Goal: Navigation & Orientation: Find specific page/section

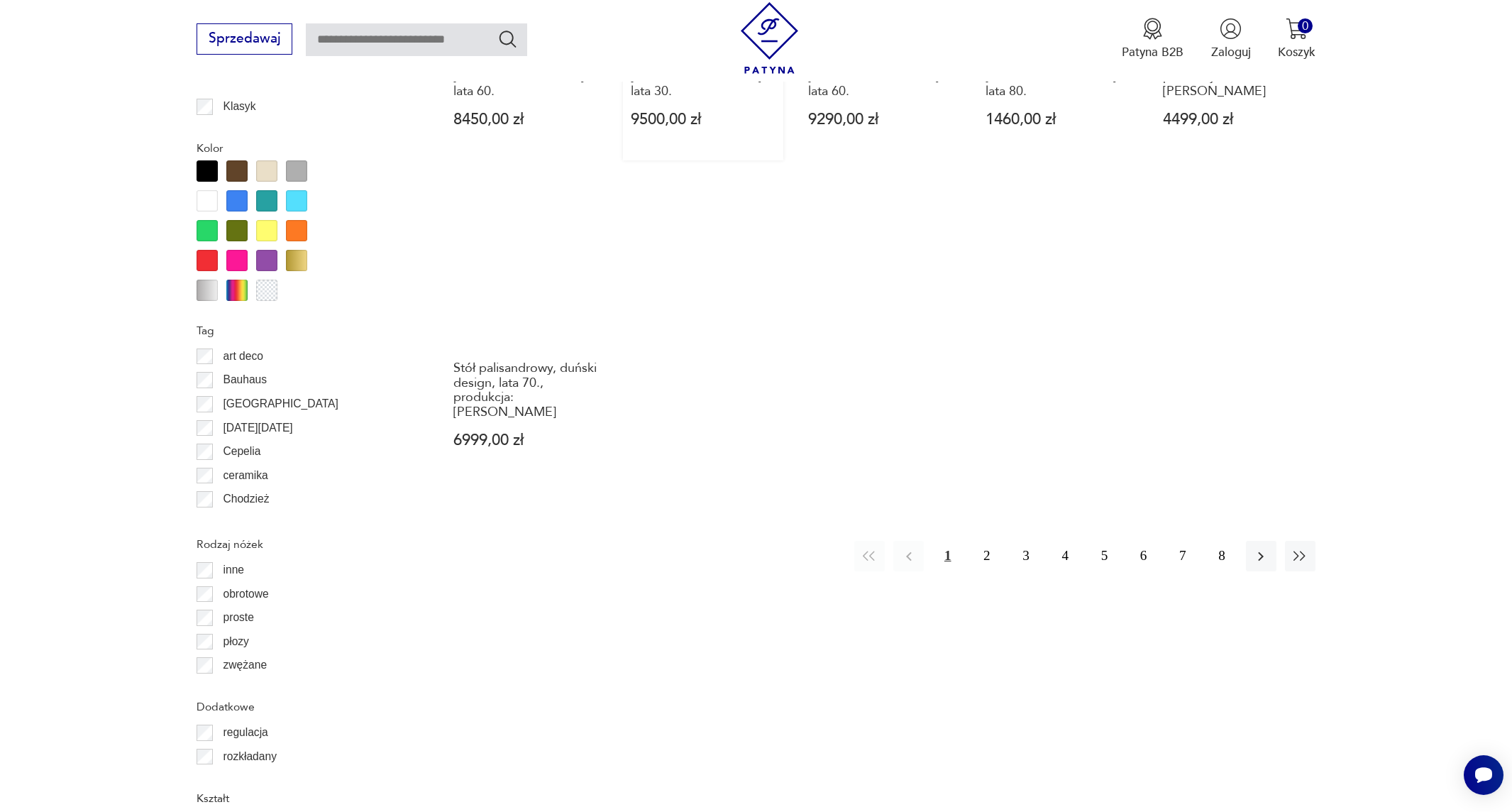
scroll to position [1536, 0]
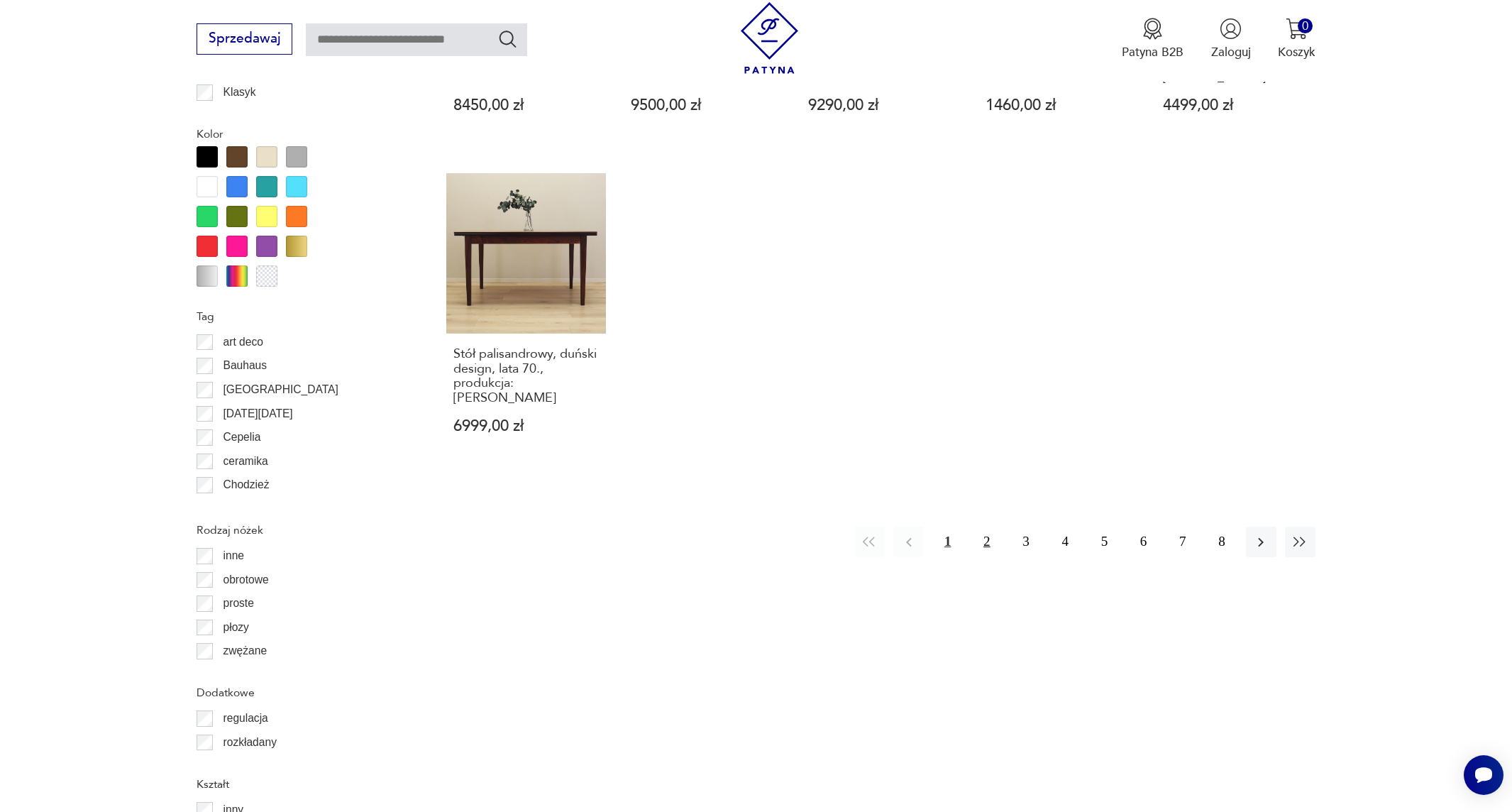
click at [984, 526] on button "2" at bounding box center [987, 542] width 30 height 30
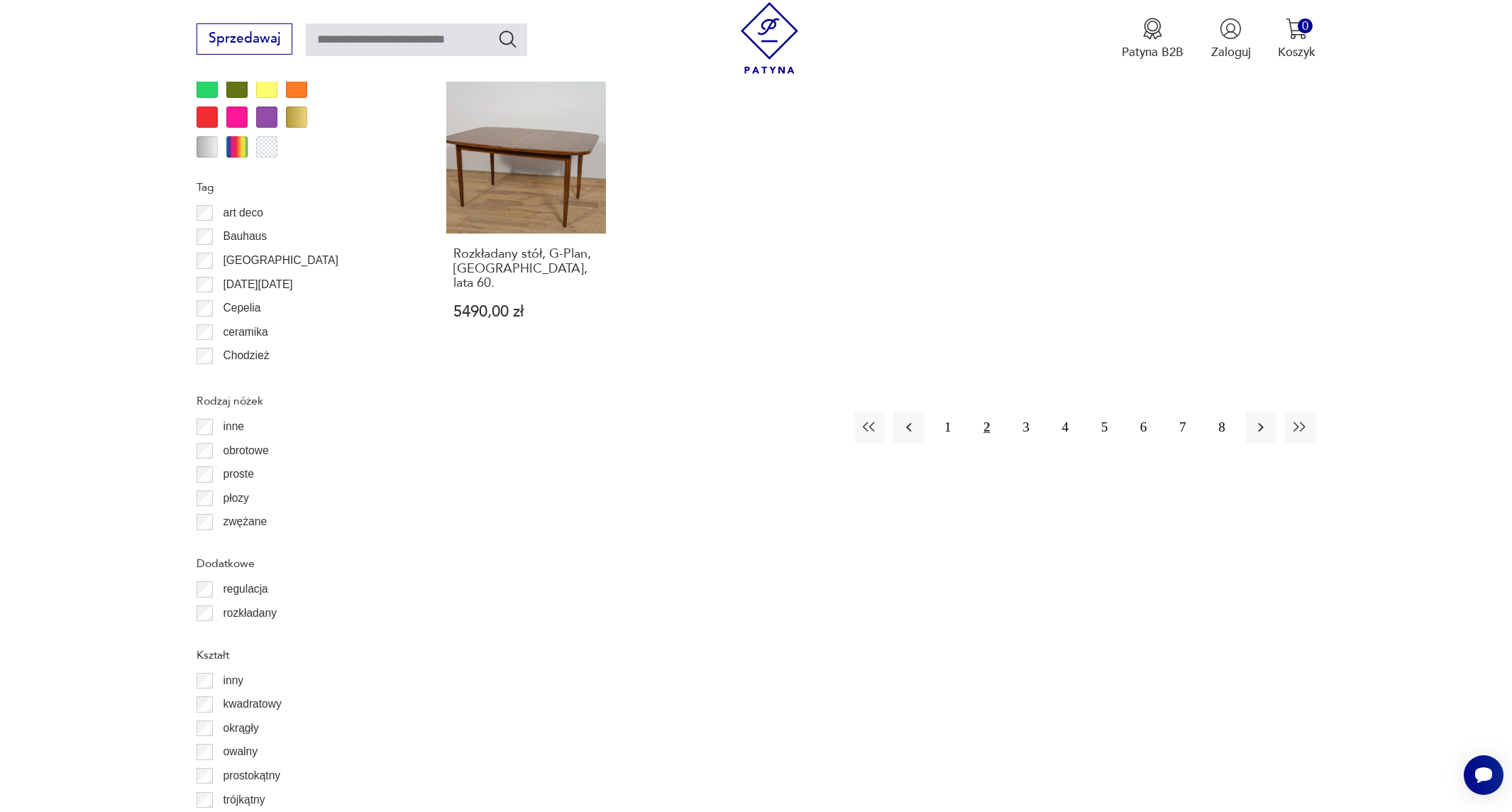
scroll to position [1687, 0]
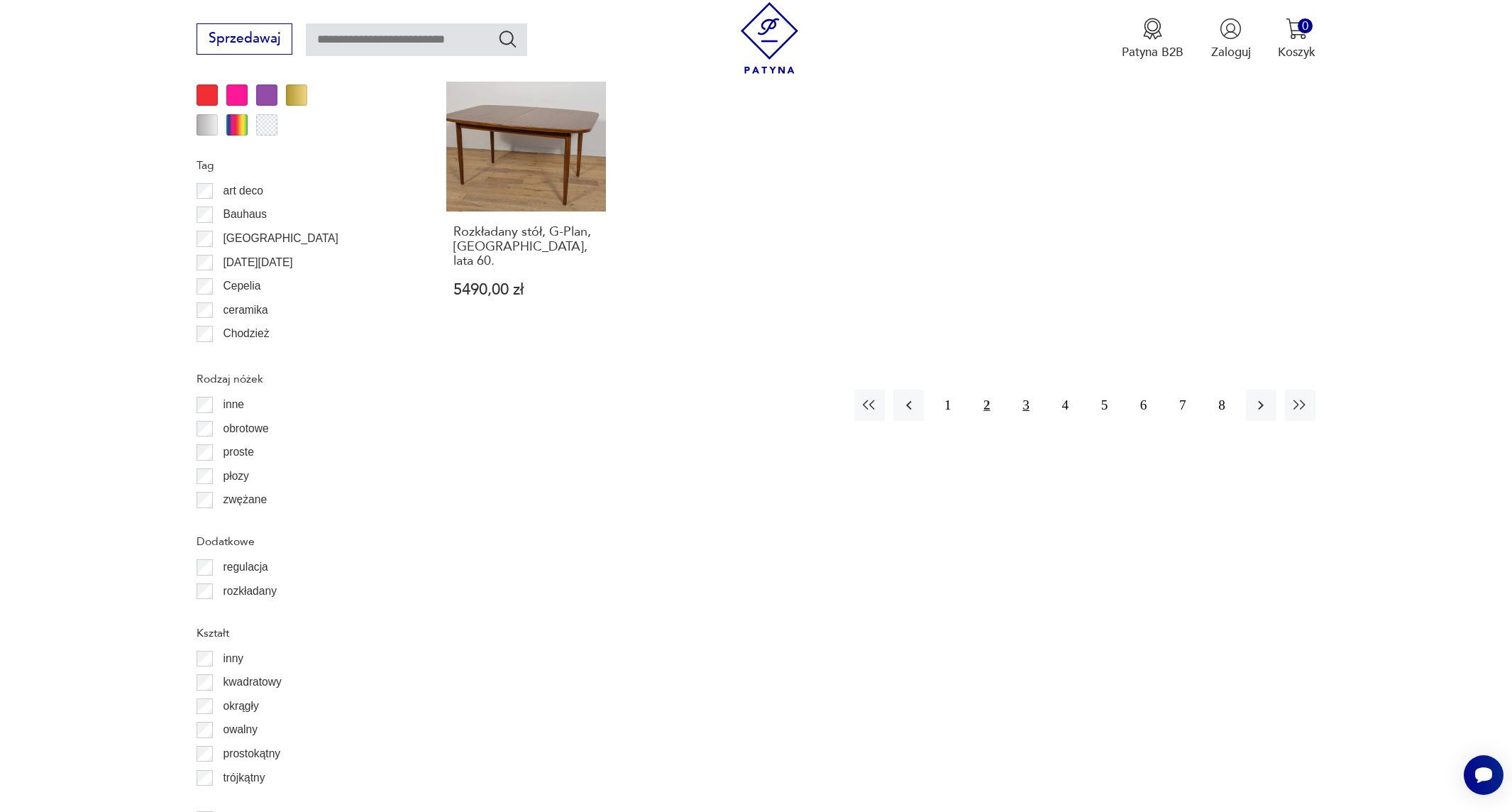
click at [1025, 390] on button "3" at bounding box center [1026, 405] width 30 height 30
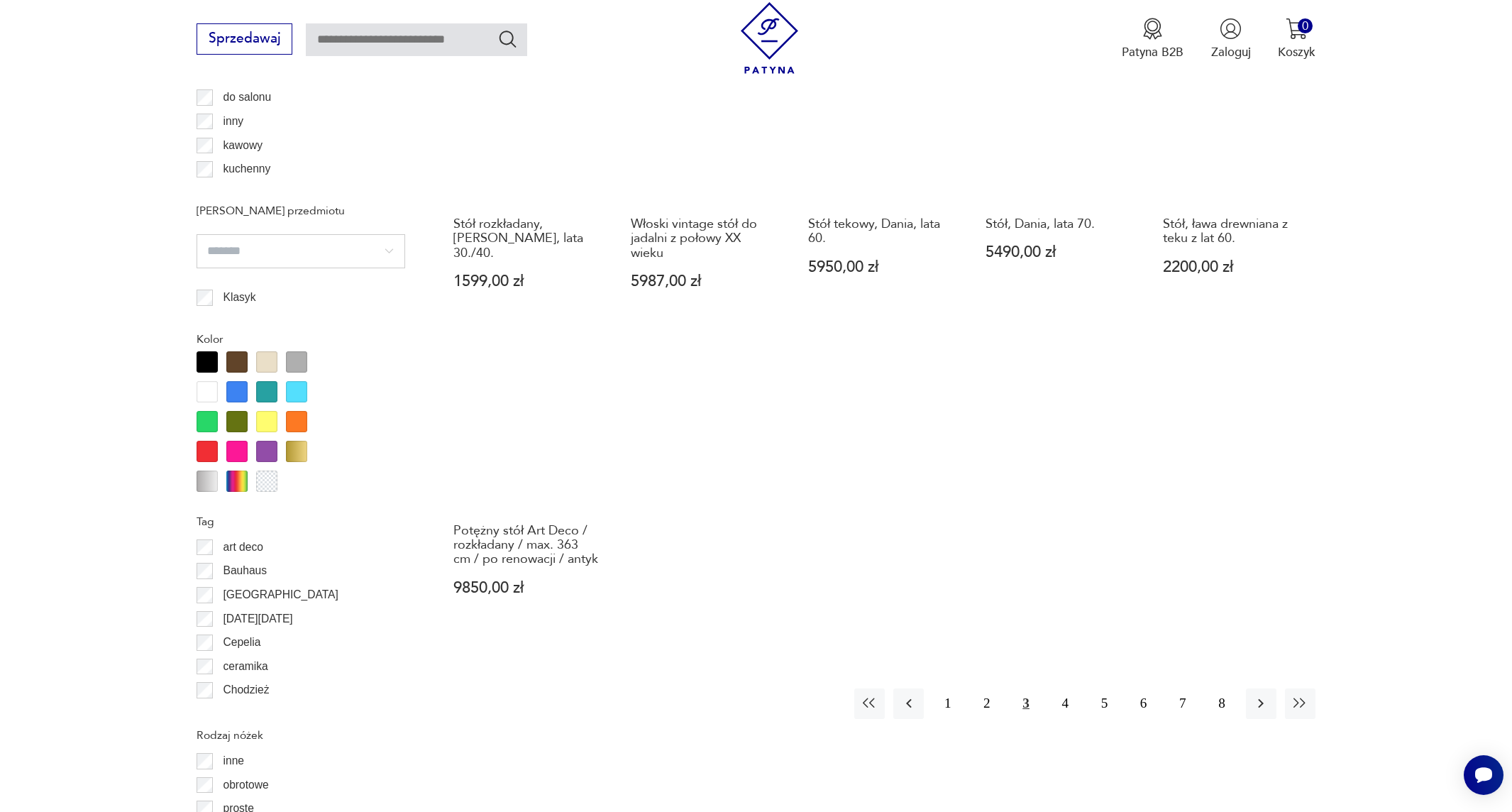
scroll to position [1332, 0]
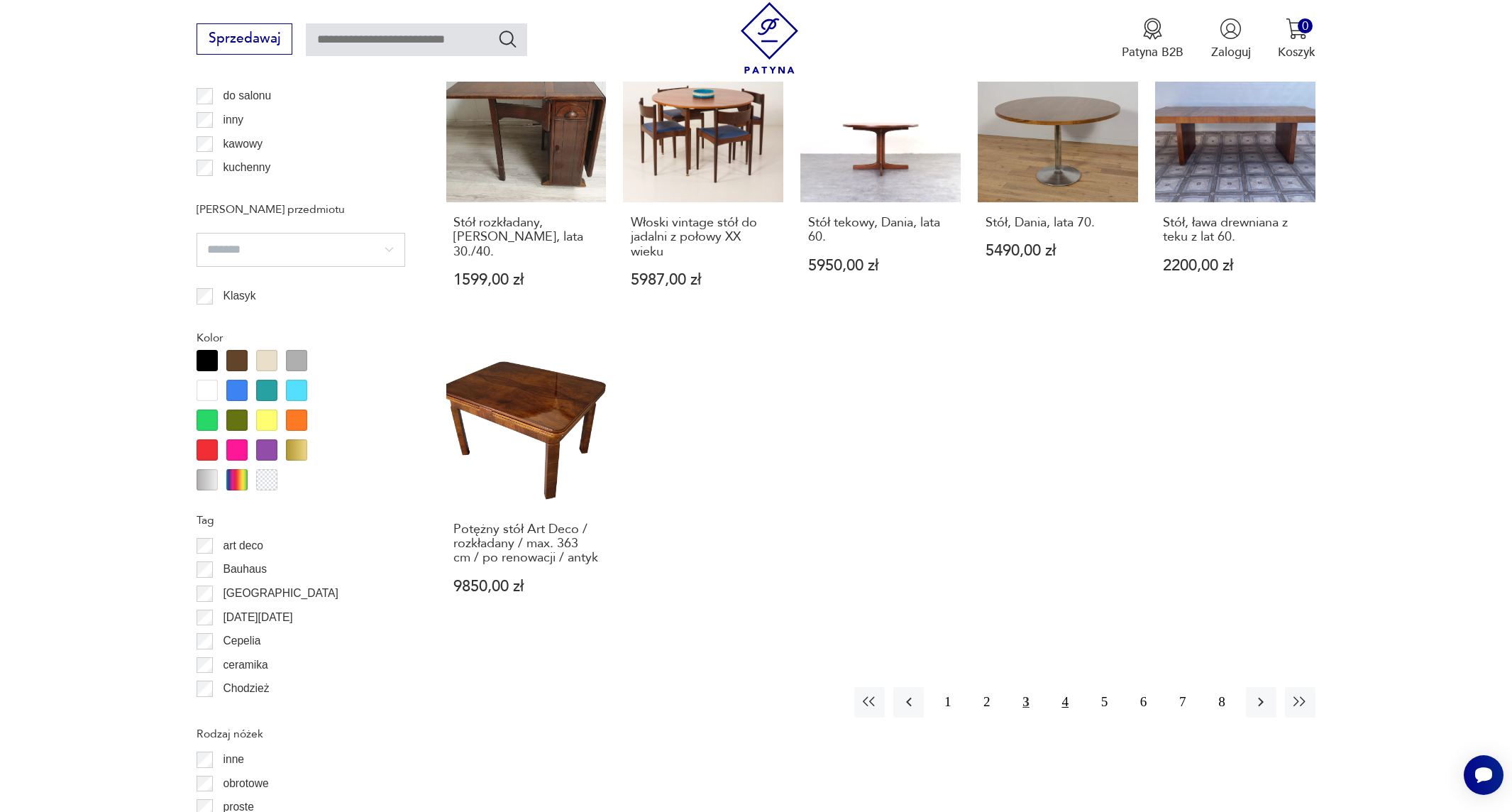
click at [1063, 700] on button "4" at bounding box center [1065, 702] width 30 height 30
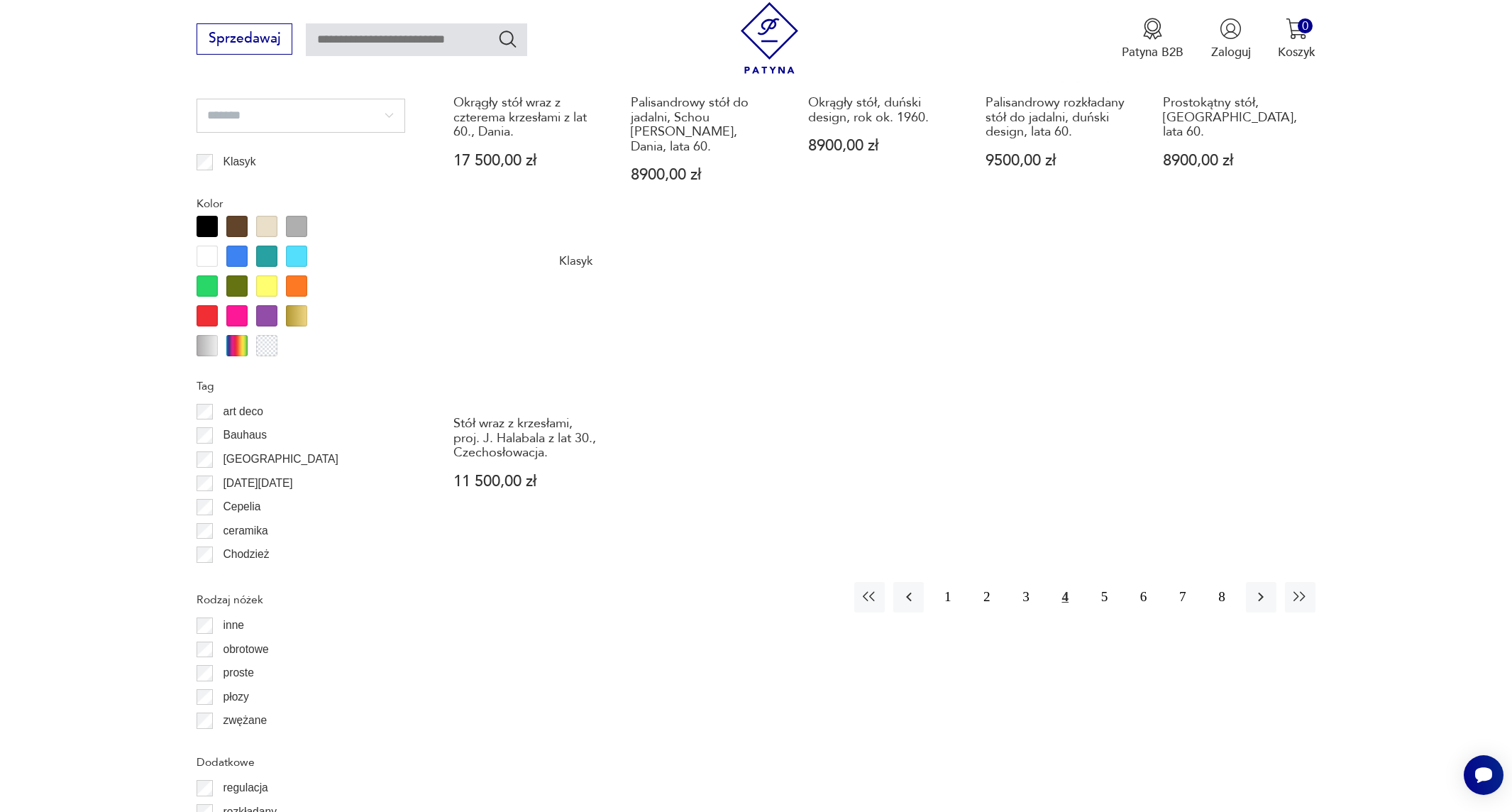
scroll to position [1474, 0]
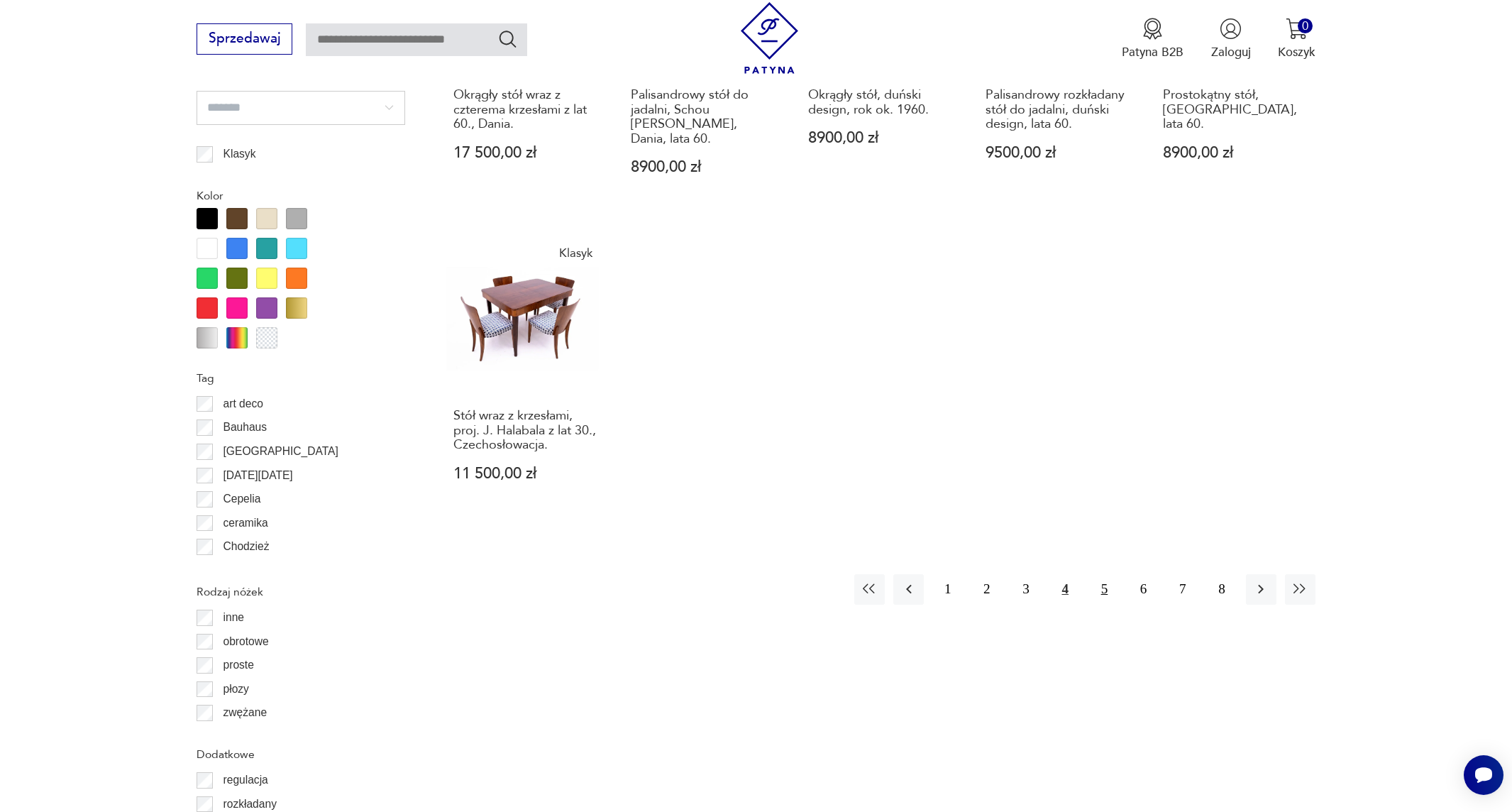
click at [1105, 575] on button "5" at bounding box center [1104, 590] width 30 height 30
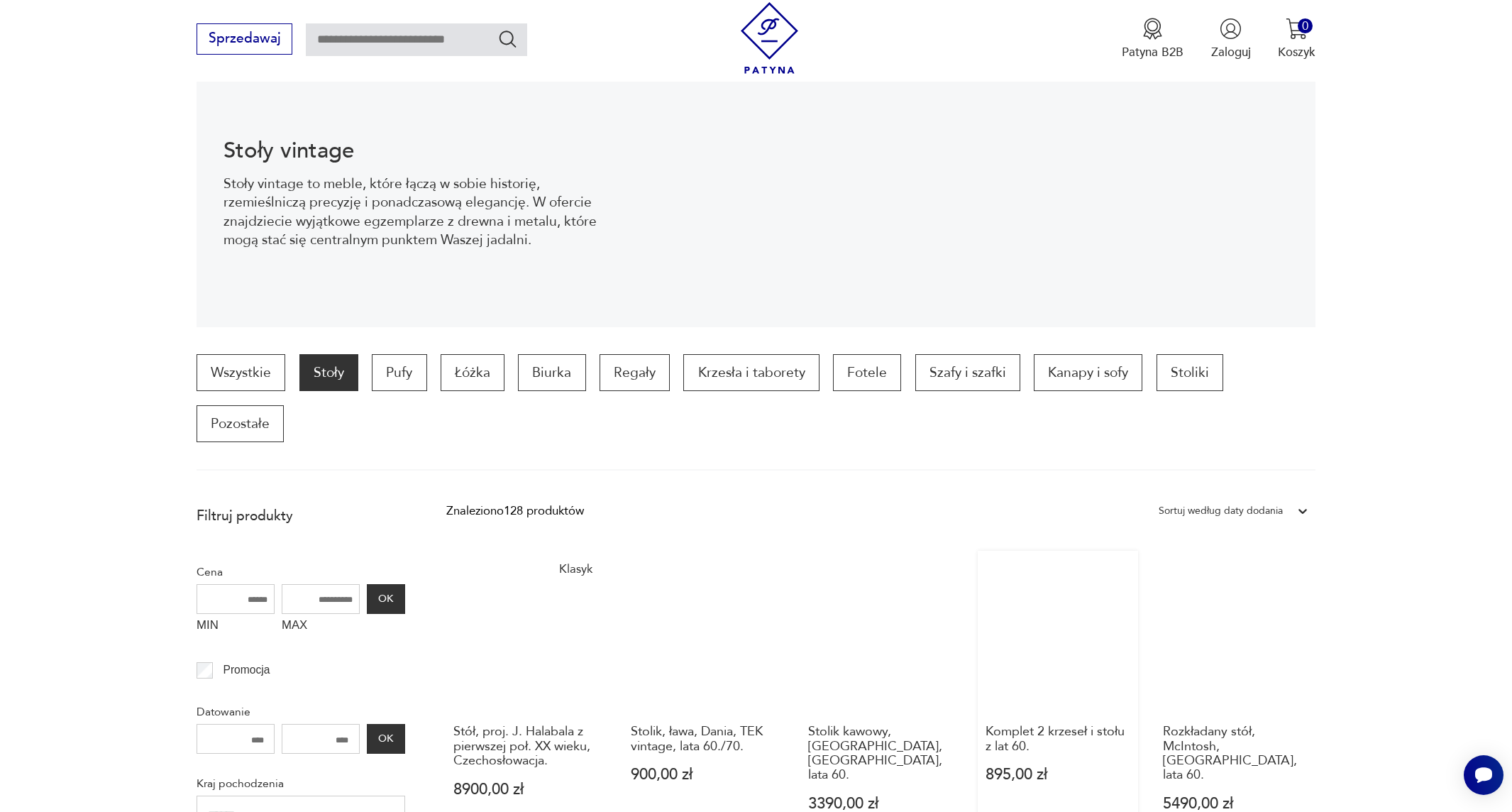
scroll to position [54, 0]
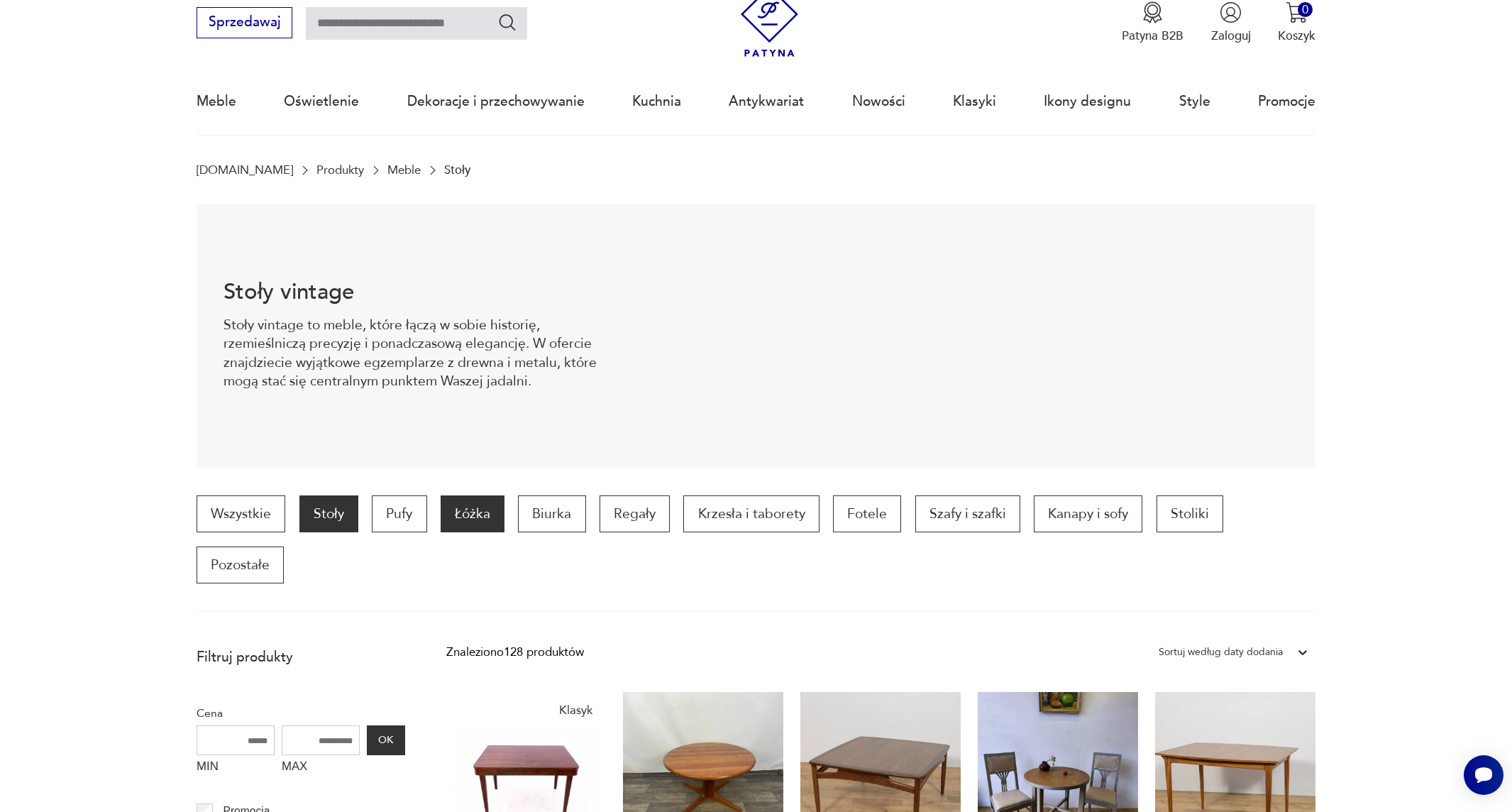
click at [483, 519] on p "Łóżka" at bounding box center [473, 513] width 64 height 37
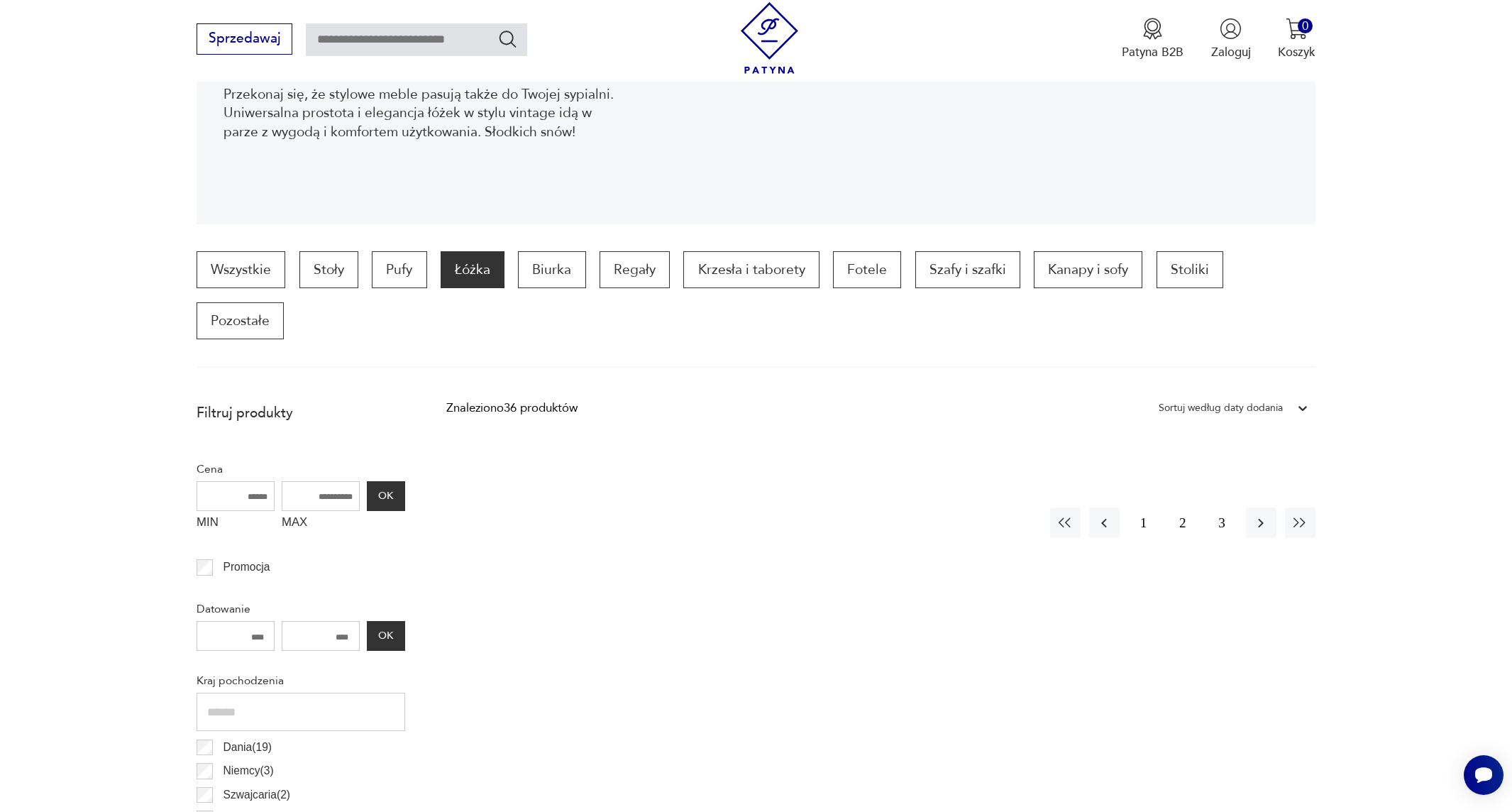
scroll to position [188, 0]
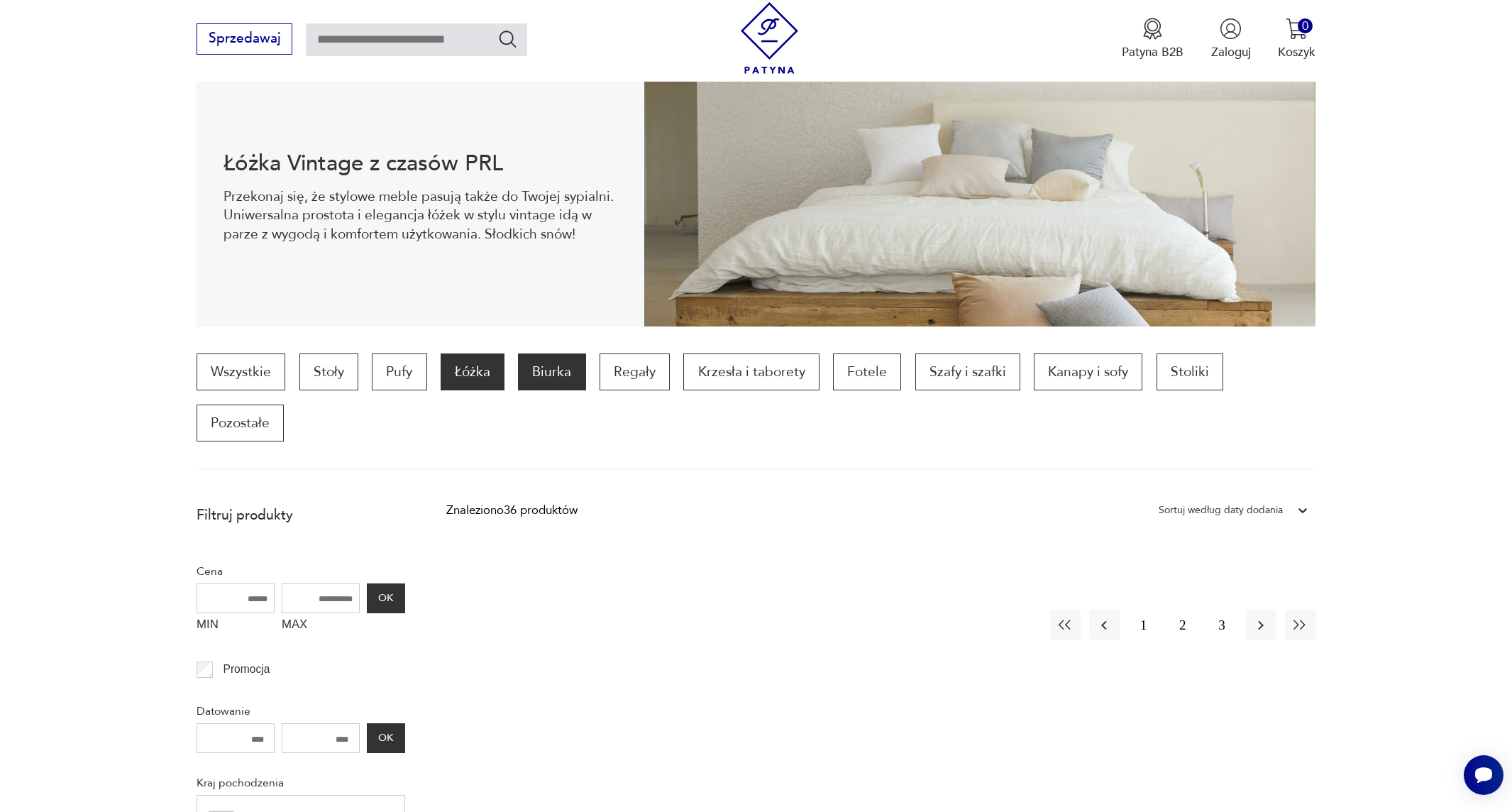
click at [551, 374] on p "Biurka" at bounding box center [552, 371] width 68 height 37
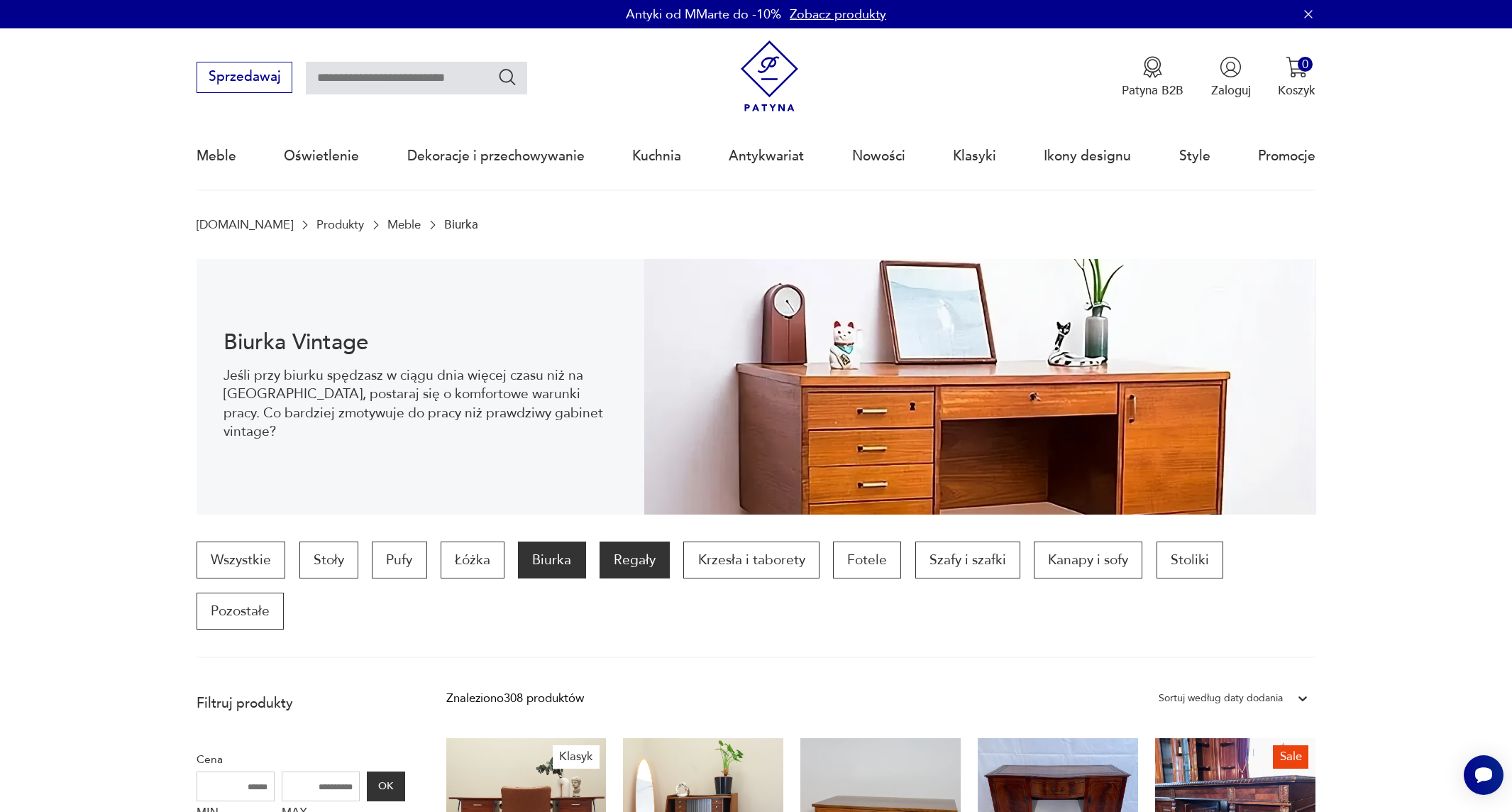
click at [633, 557] on p "Regały" at bounding box center [634, 559] width 70 height 37
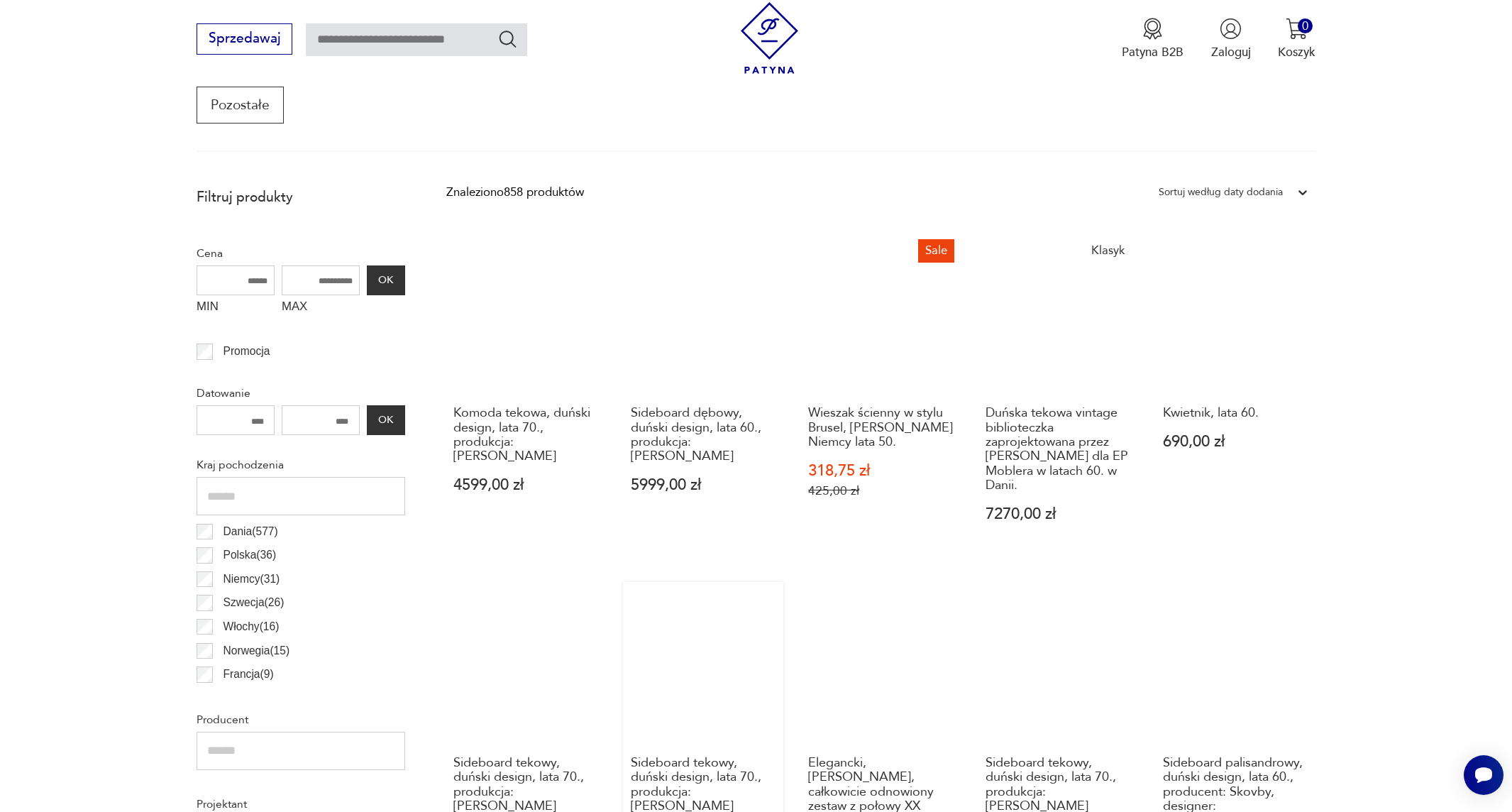
scroll to position [259, 0]
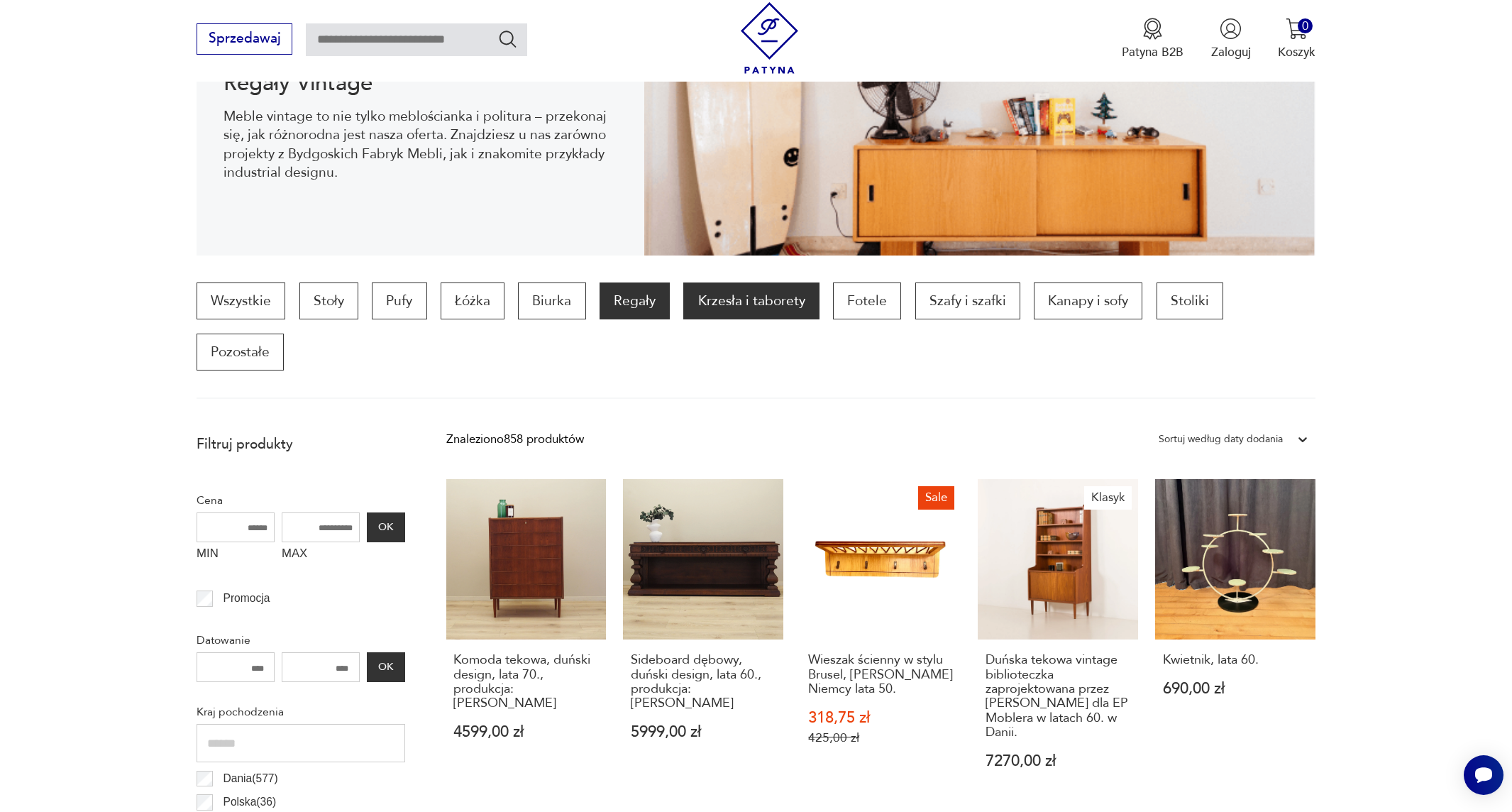
click at [719, 294] on p "Krzesła i taborety" at bounding box center [751, 301] width 136 height 37
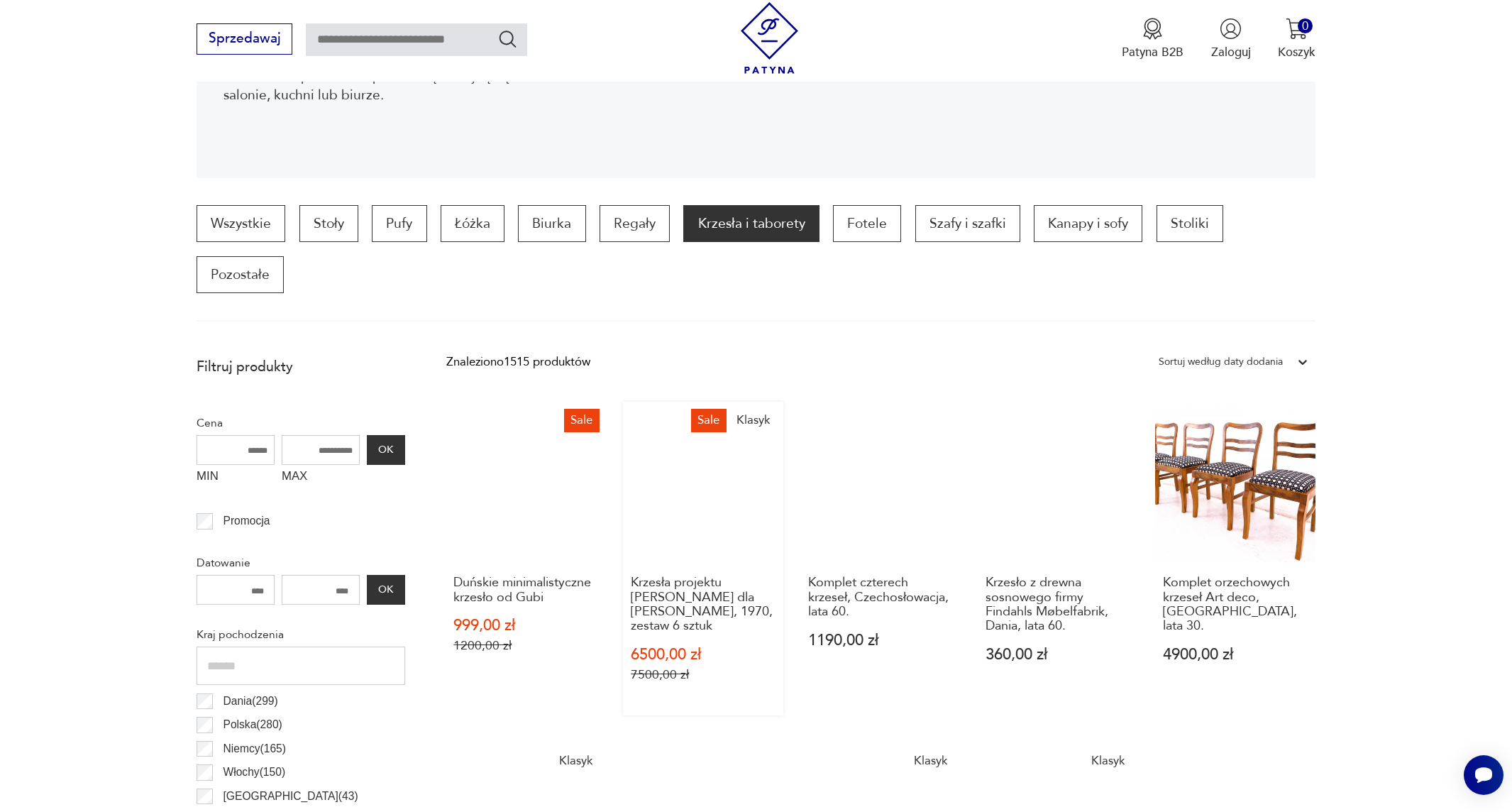
scroll to position [259, 0]
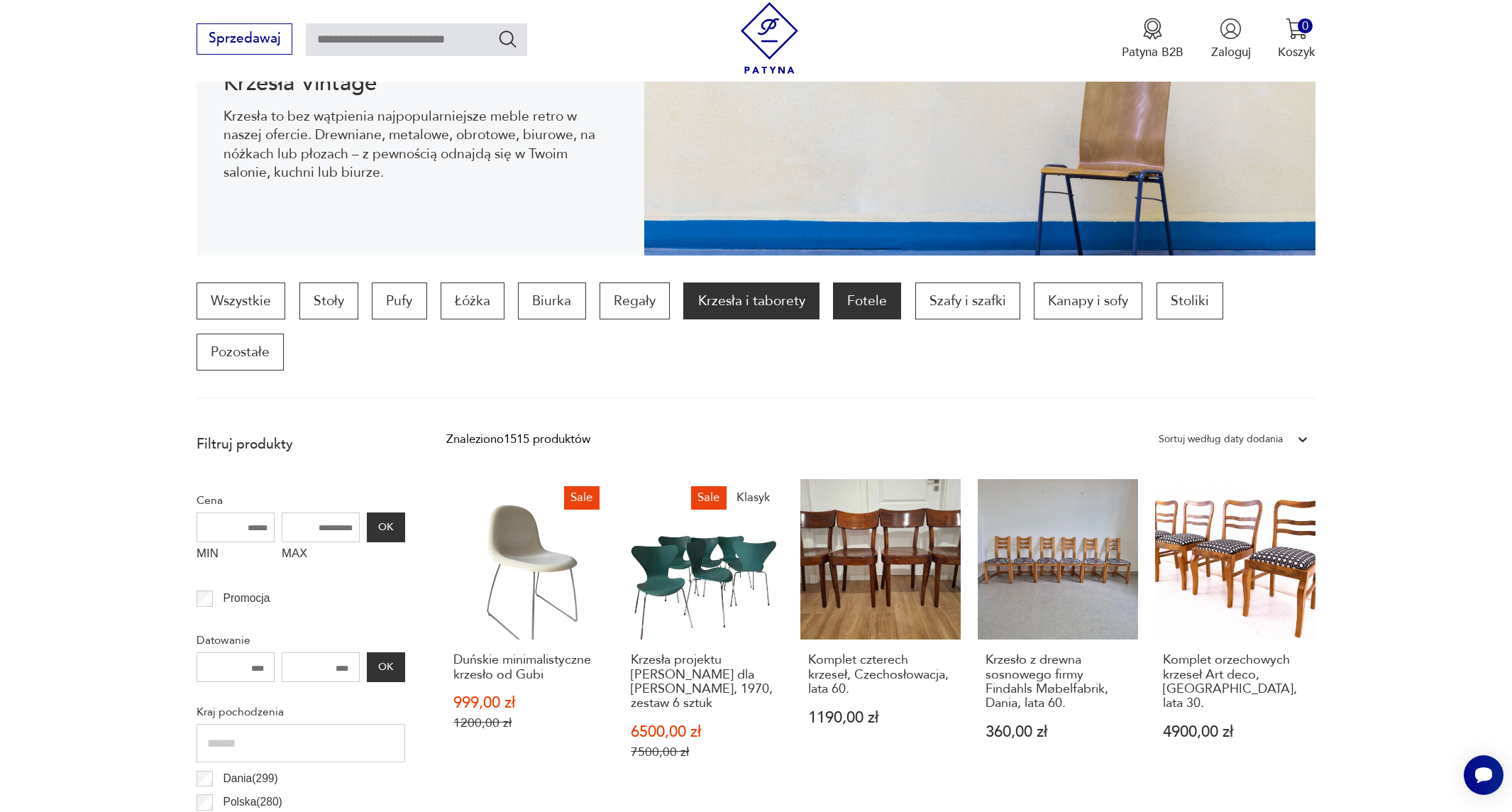
click at [852, 300] on p "Fotele" at bounding box center [867, 301] width 68 height 37
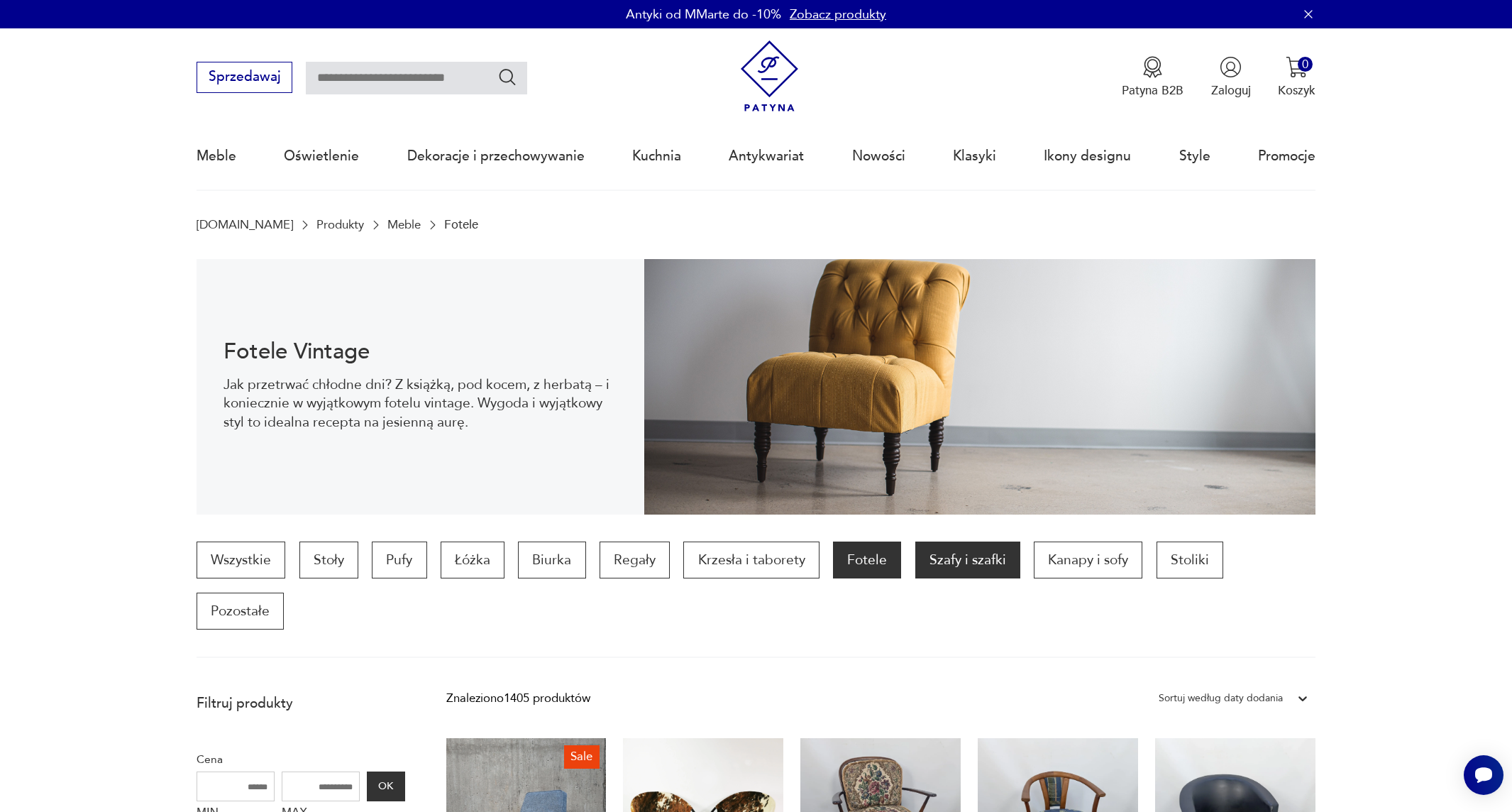
click at [962, 550] on p "Szafy i szafki" at bounding box center [968, 559] width 105 height 37
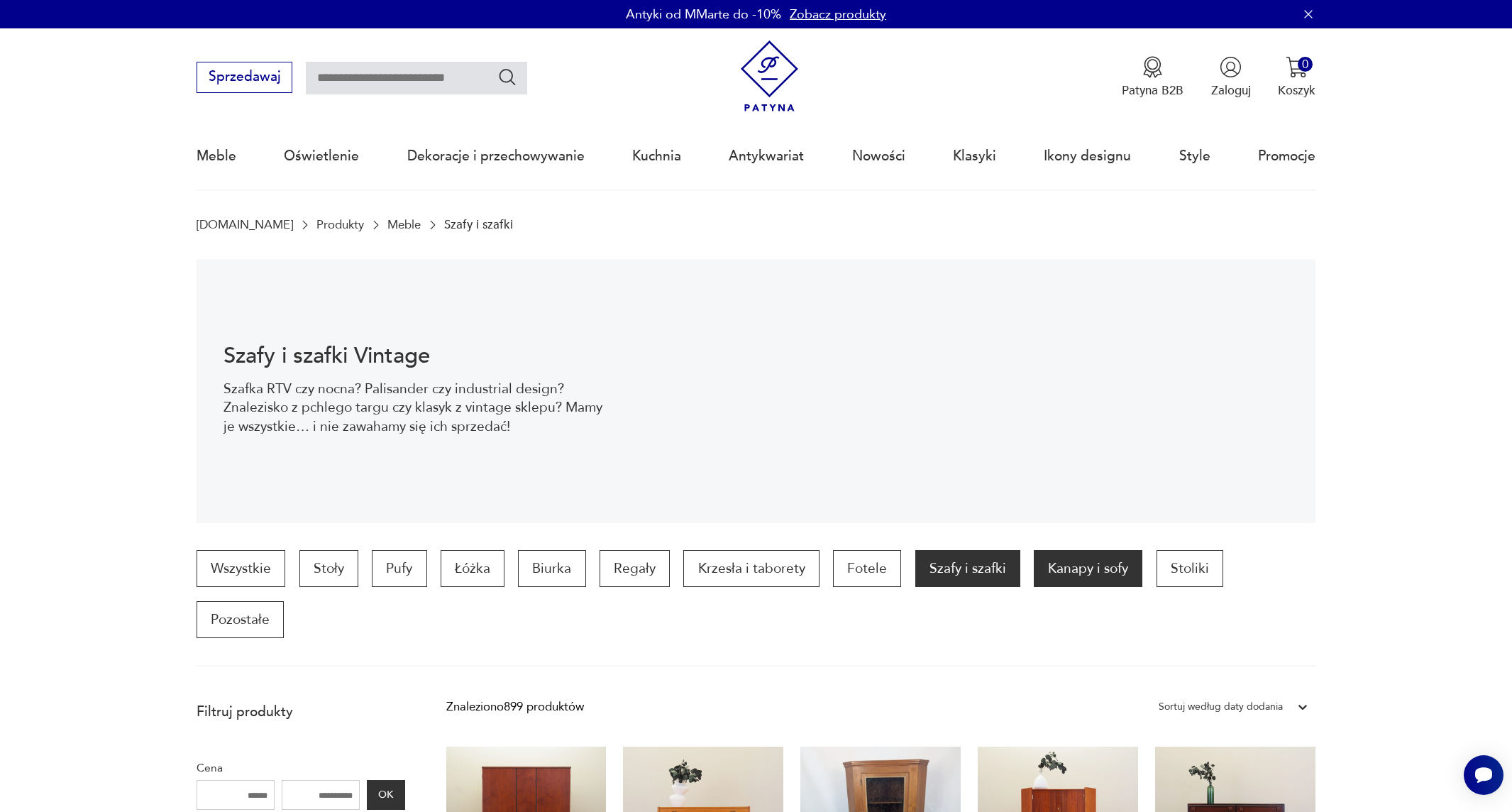
click at [1067, 559] on p "Kanapy i sofy" at bounding box center [1088, 568] width 109 height 37
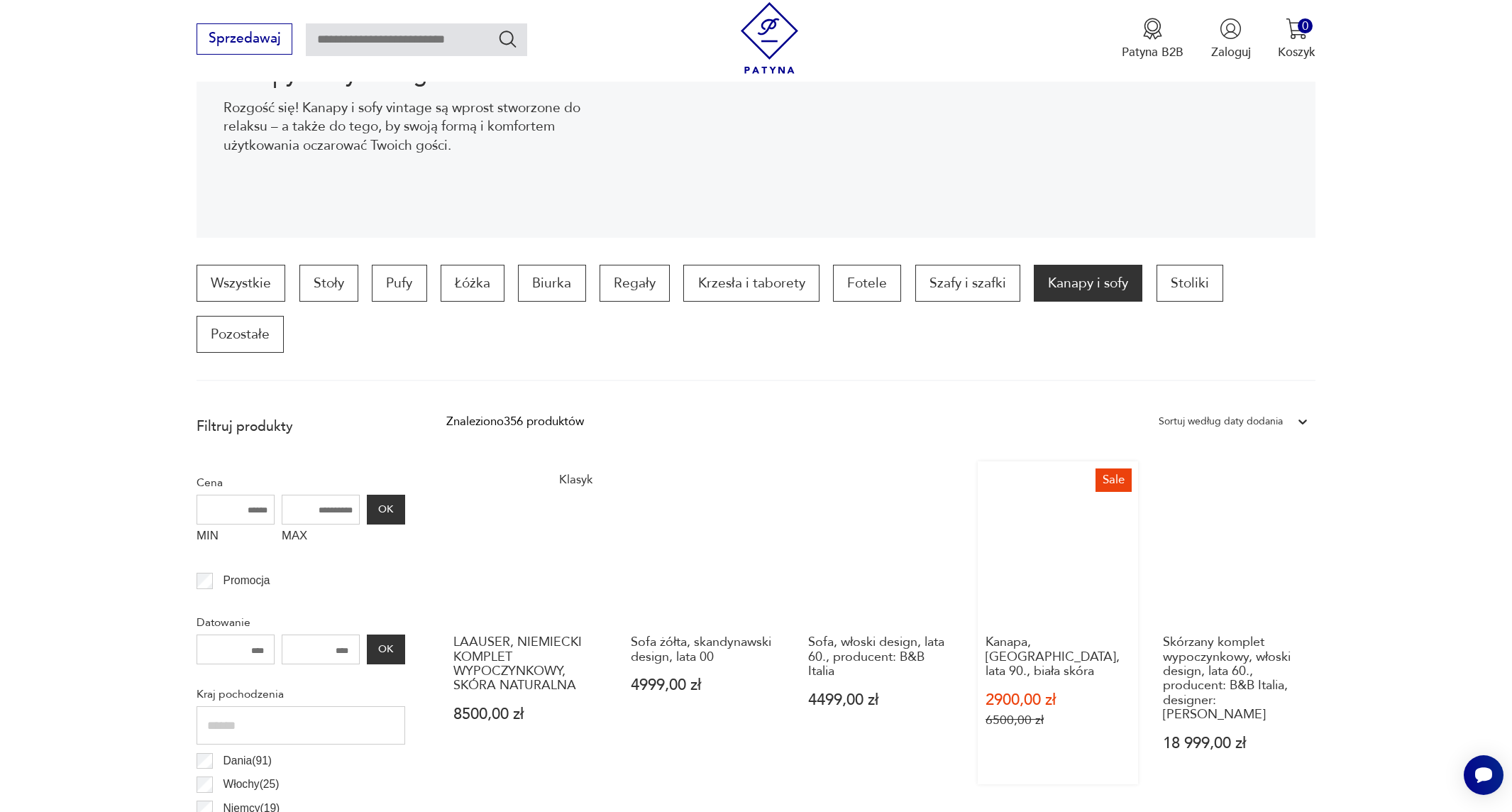
scroll to position [117, 0]
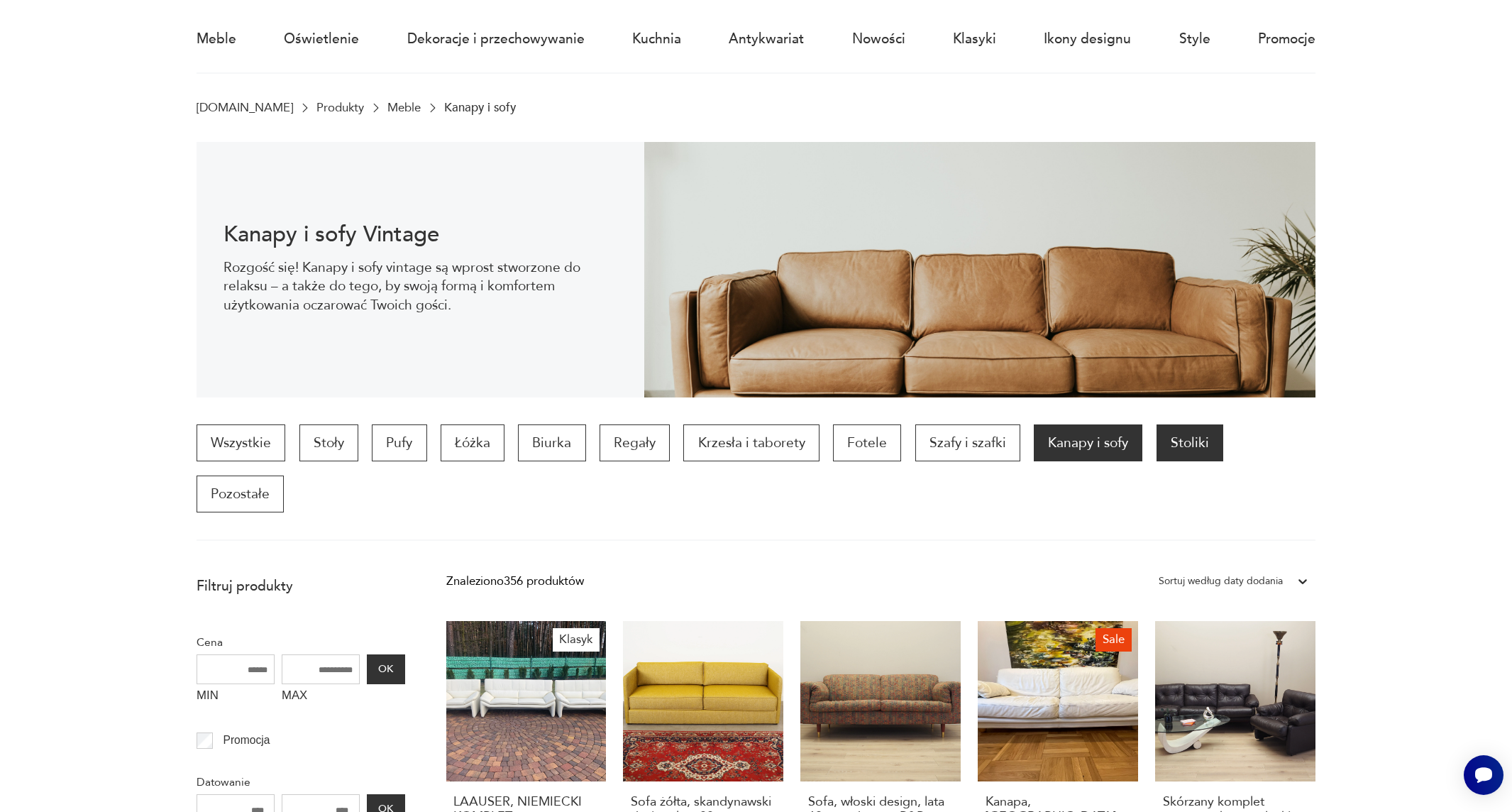
click at [1186, 447] on p "Stoliki" at bounding box center [1190, 443] width 67 height 37
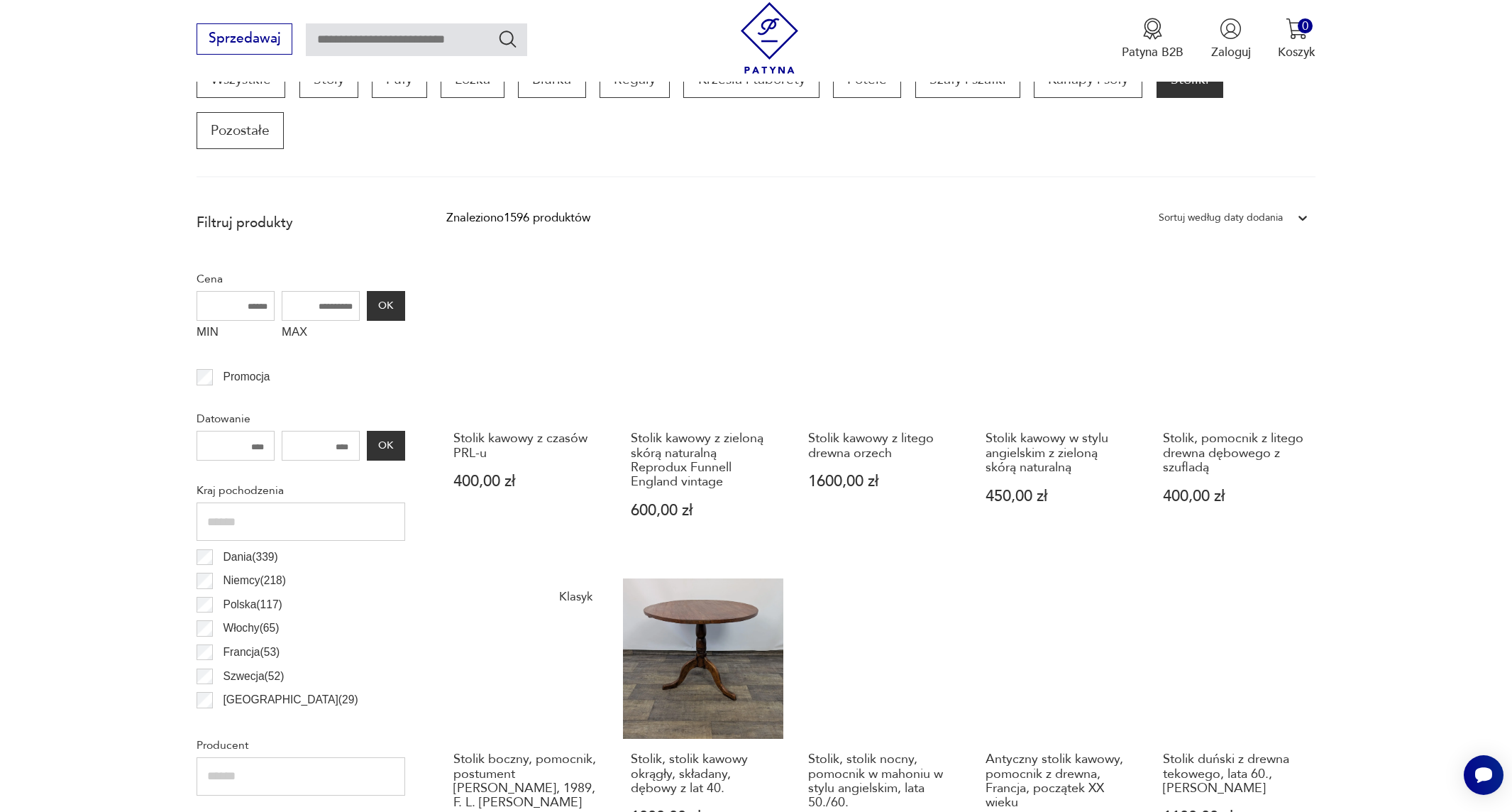
scroll to position [330, 0]
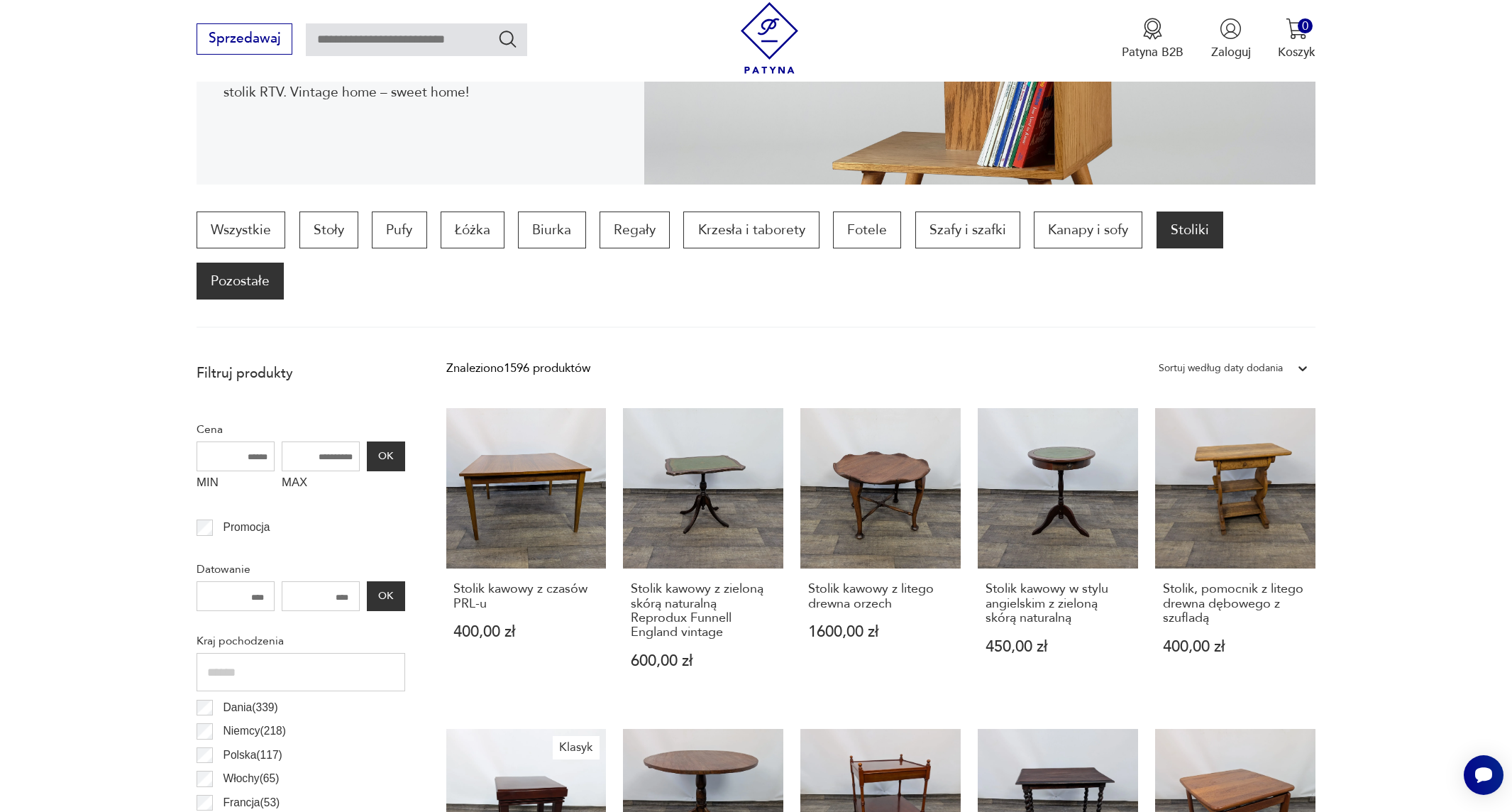
click at [258, 274] on p "Pozostałe" at bounding box center [240, 280] width 87 height 37
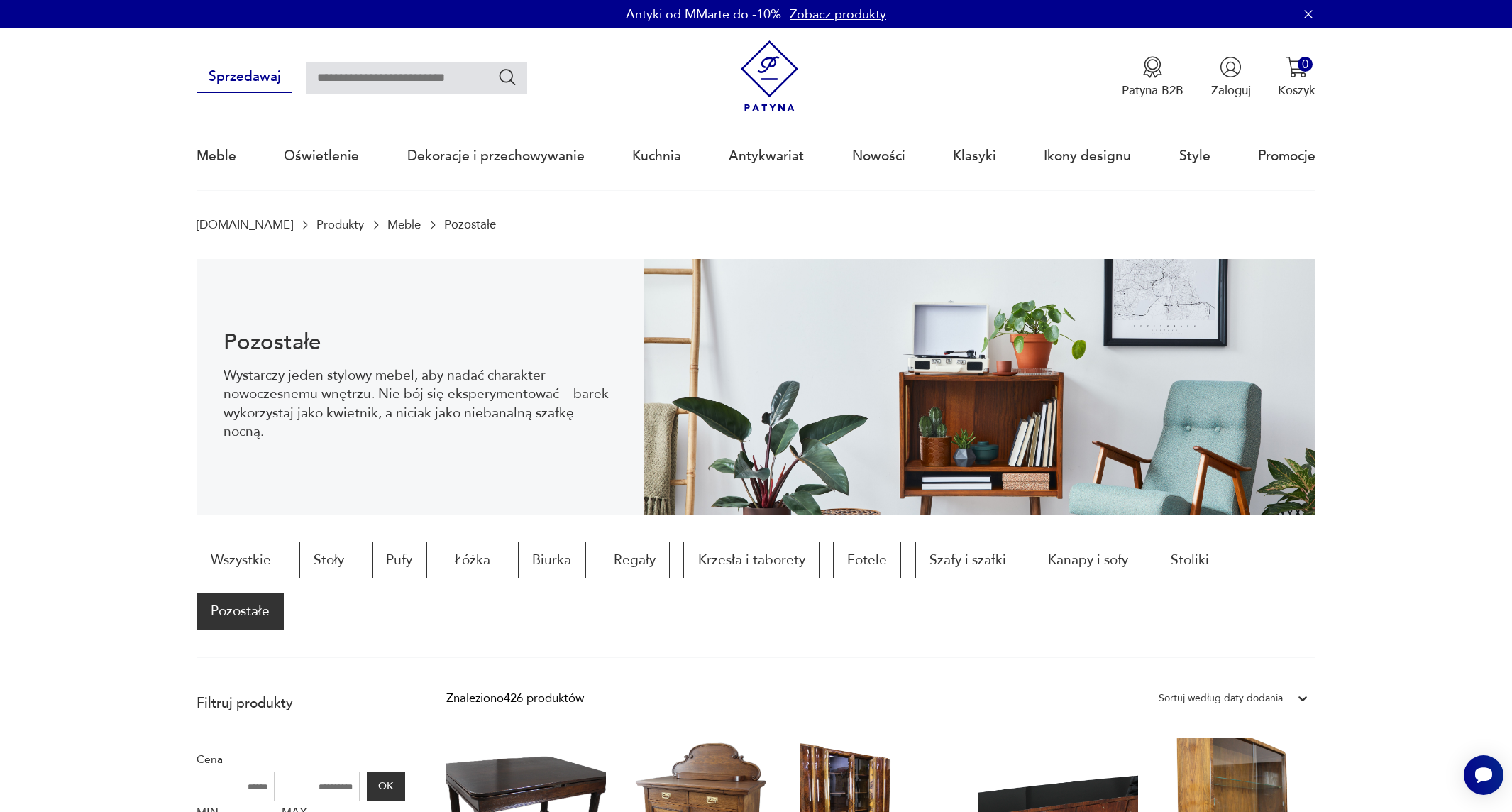
click at [821, 13] on link "Zobacz produkty" at bounding box center [838, 14] width 96 height 18
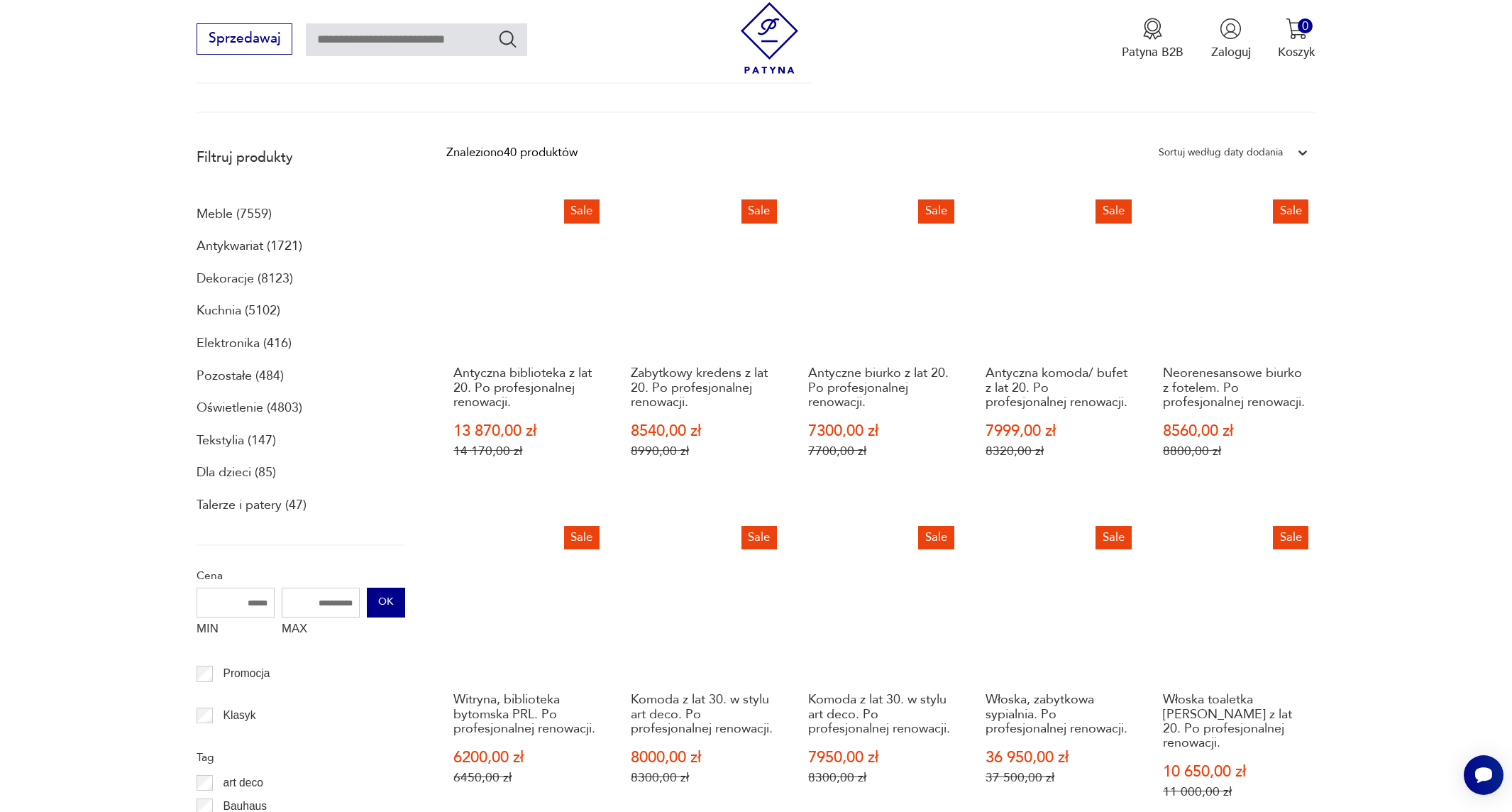
scroll to position [450, 0]
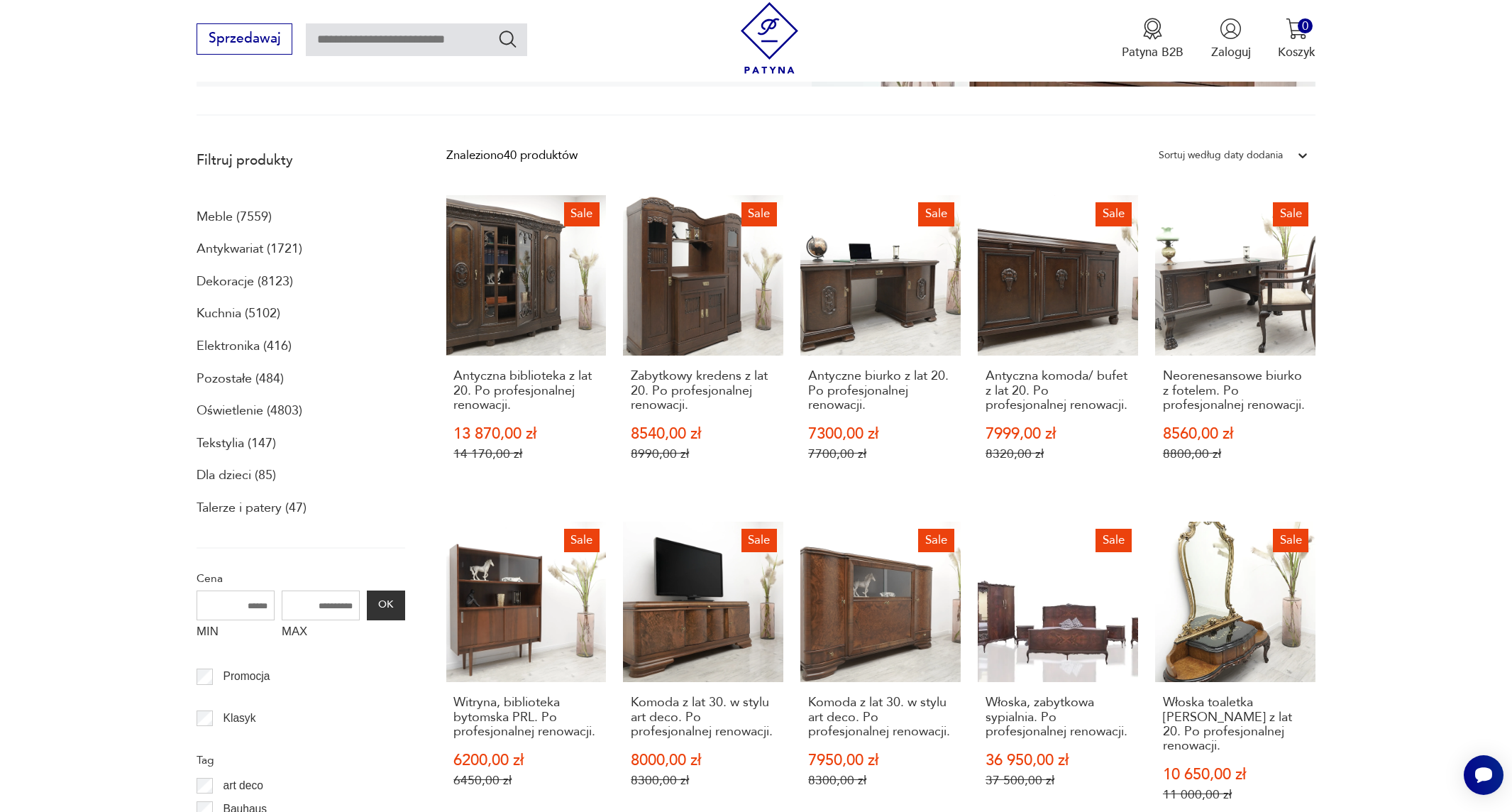
click at [213, 312] on p "Kuchnia (5102)" at bounding box center [238, 313] width 84 height 24
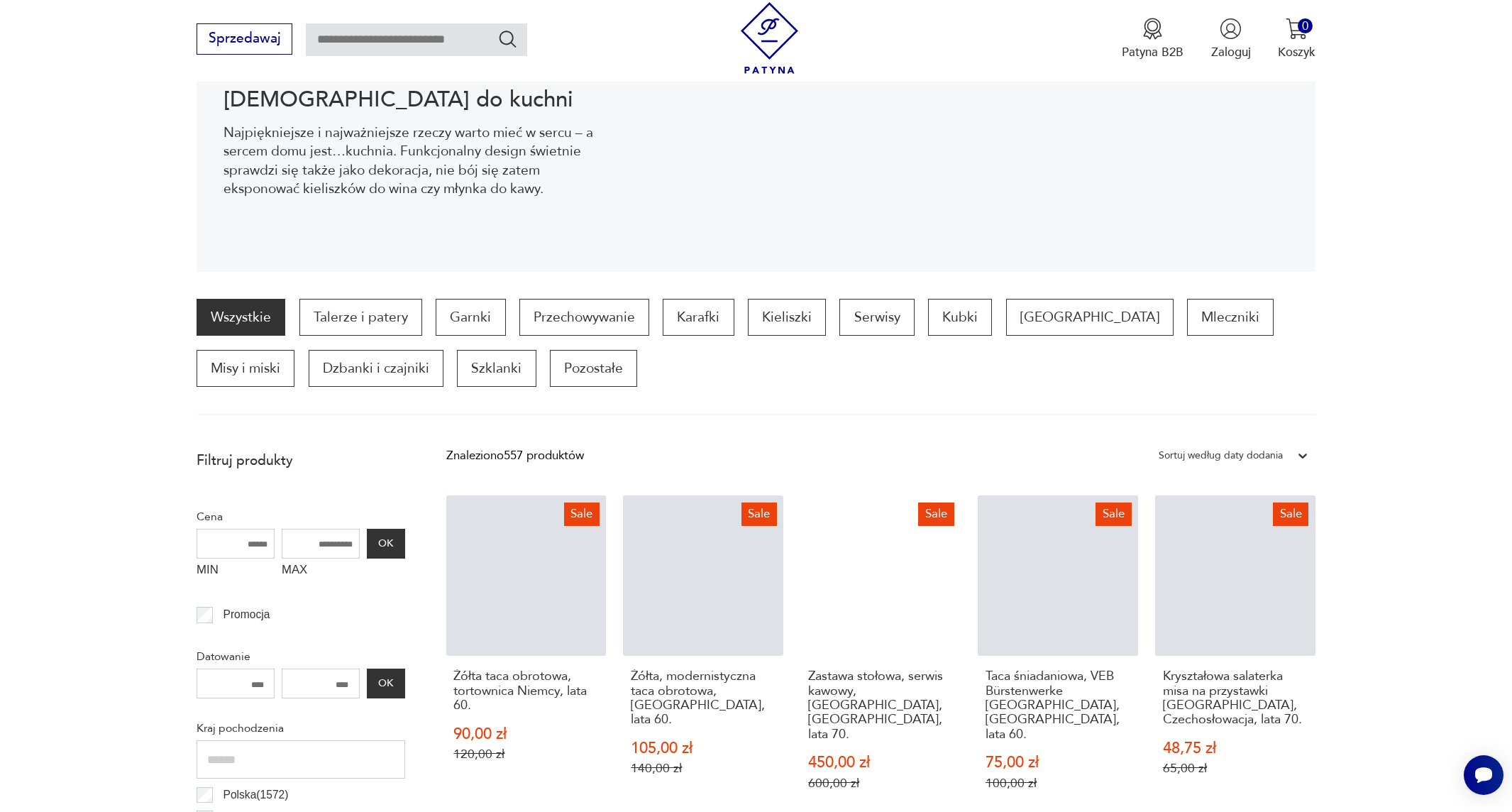
scroll to position [261, 0]
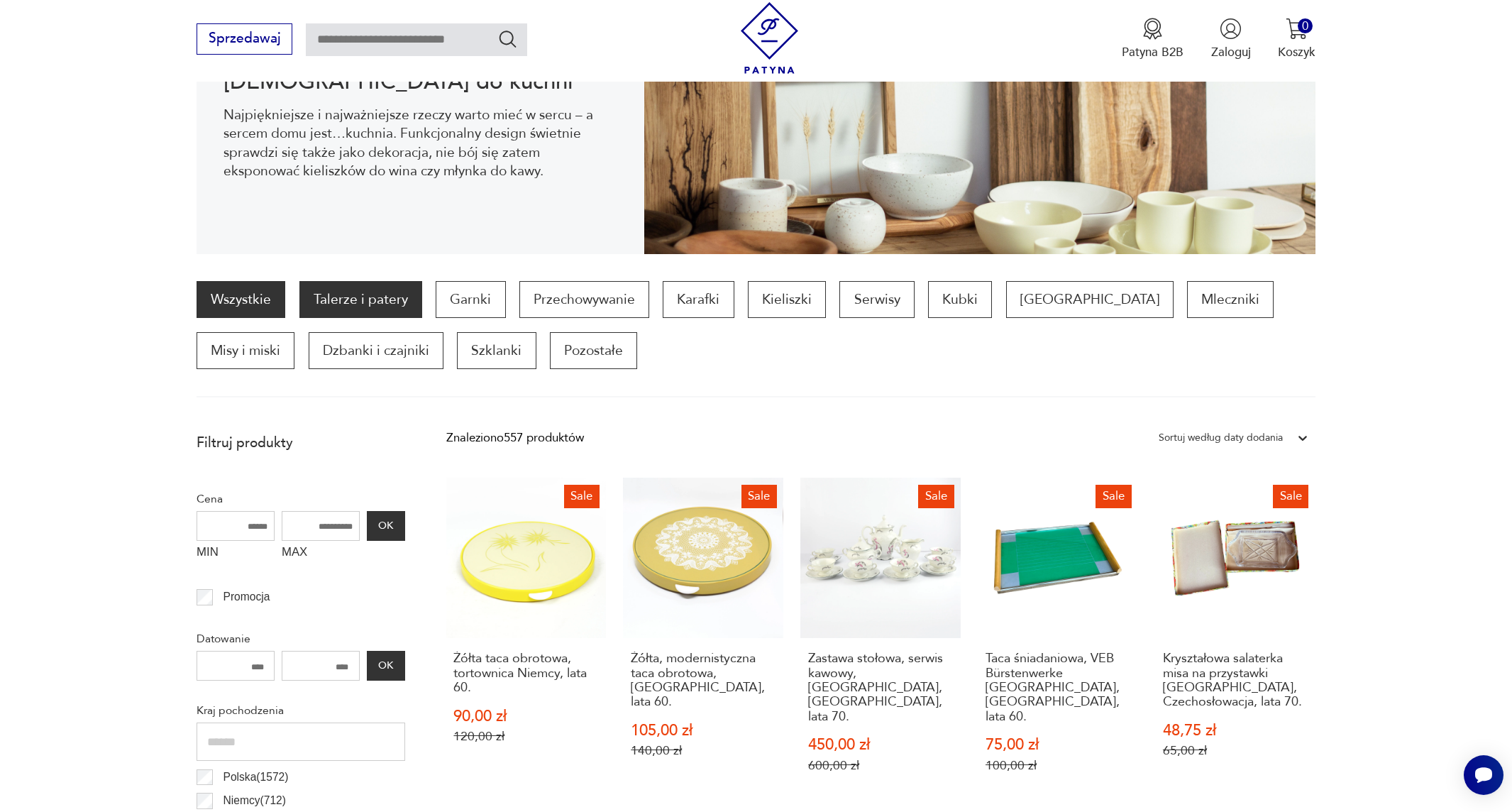
click at [379, 303] on p "Talerze i patery" at bounding box center [361, 299] width 123 height 37
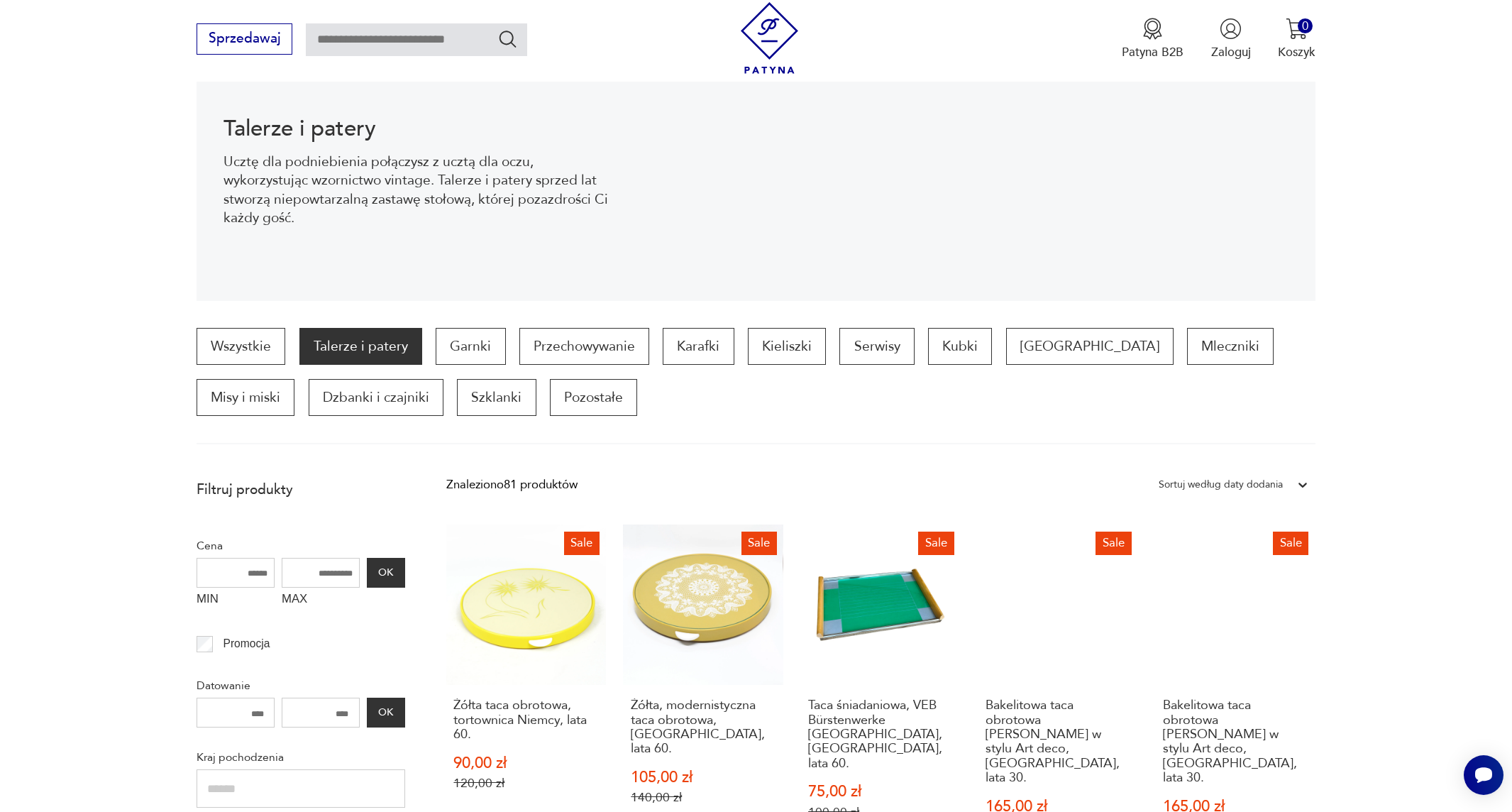
scroll to position [117, 0]
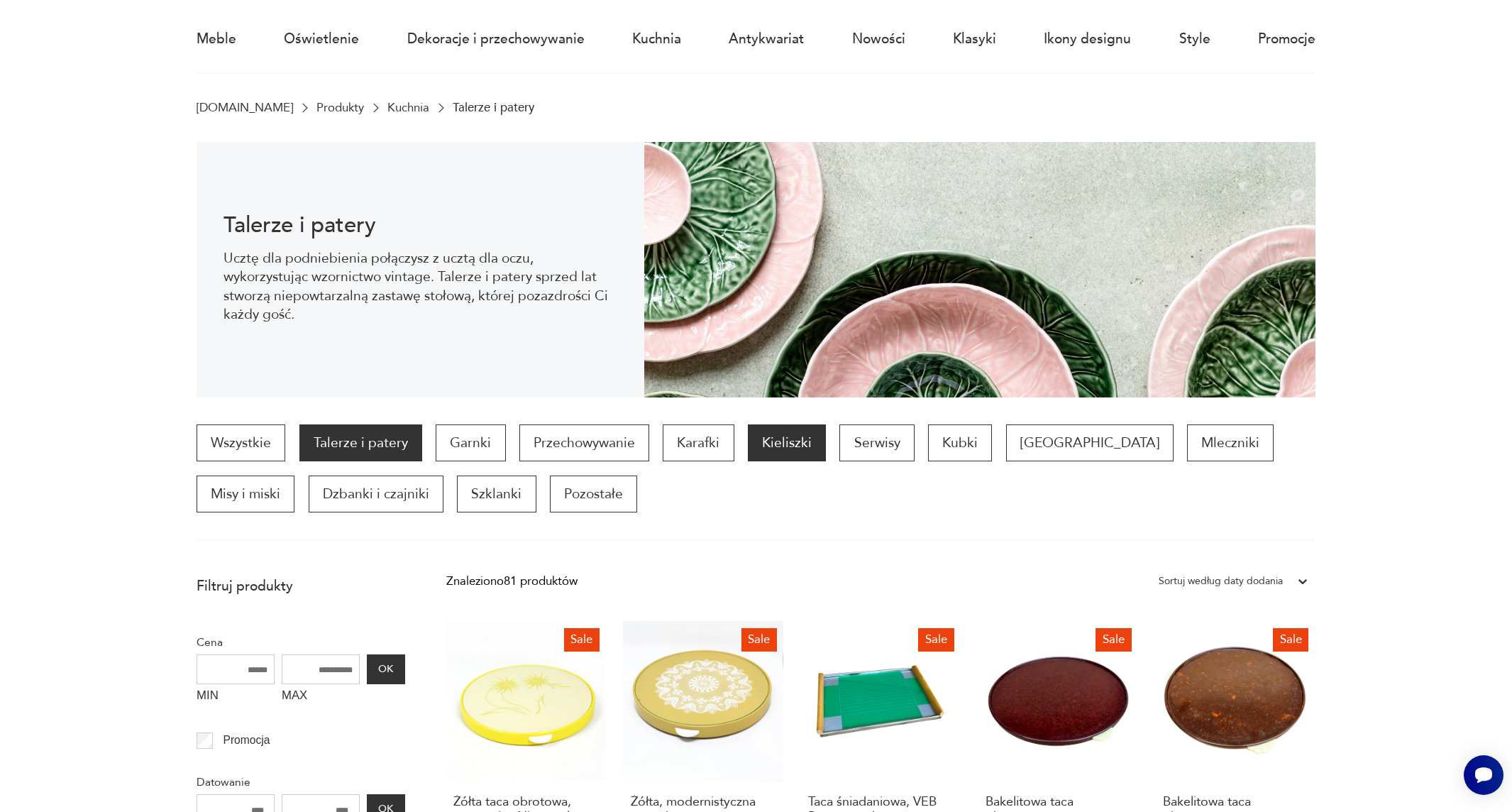
click at [782, 444] on p "Kieliszki" at bounding box center [787, 443] width 78 height 37
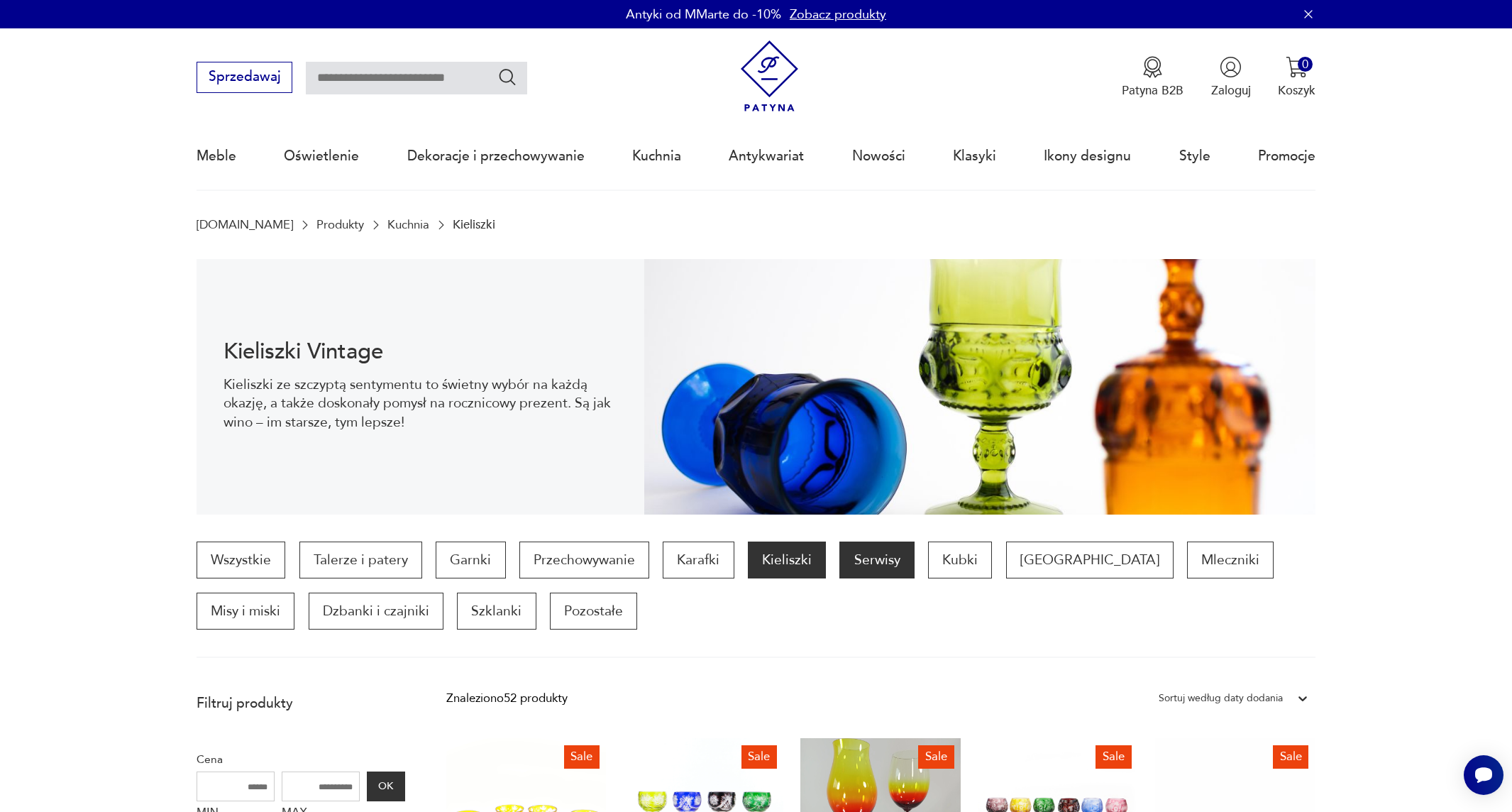
click at [876, 561] on p "Serwisy" at bounding box center [877, 559] width 75 height 37
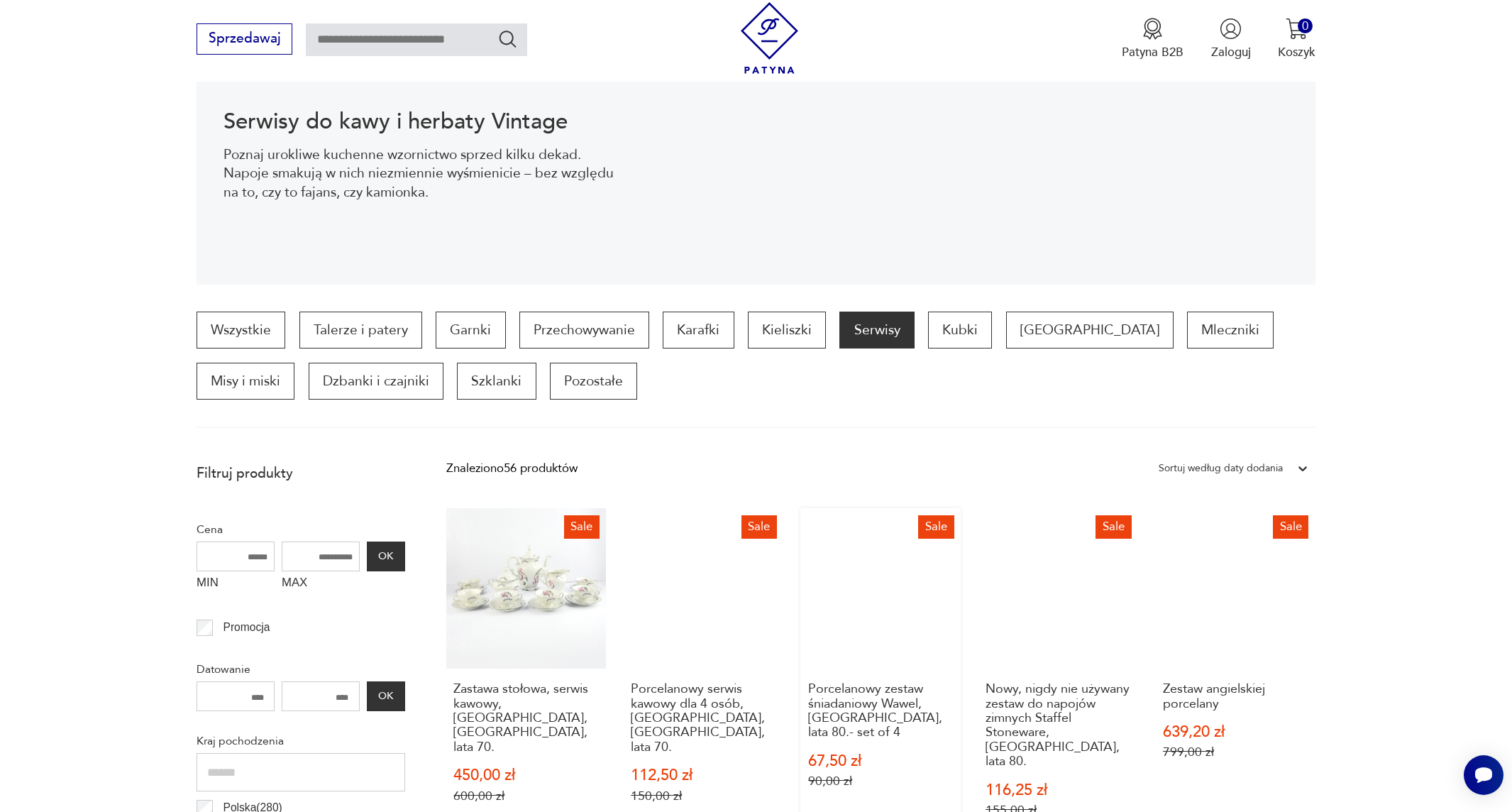
scroll to position [188, 0]
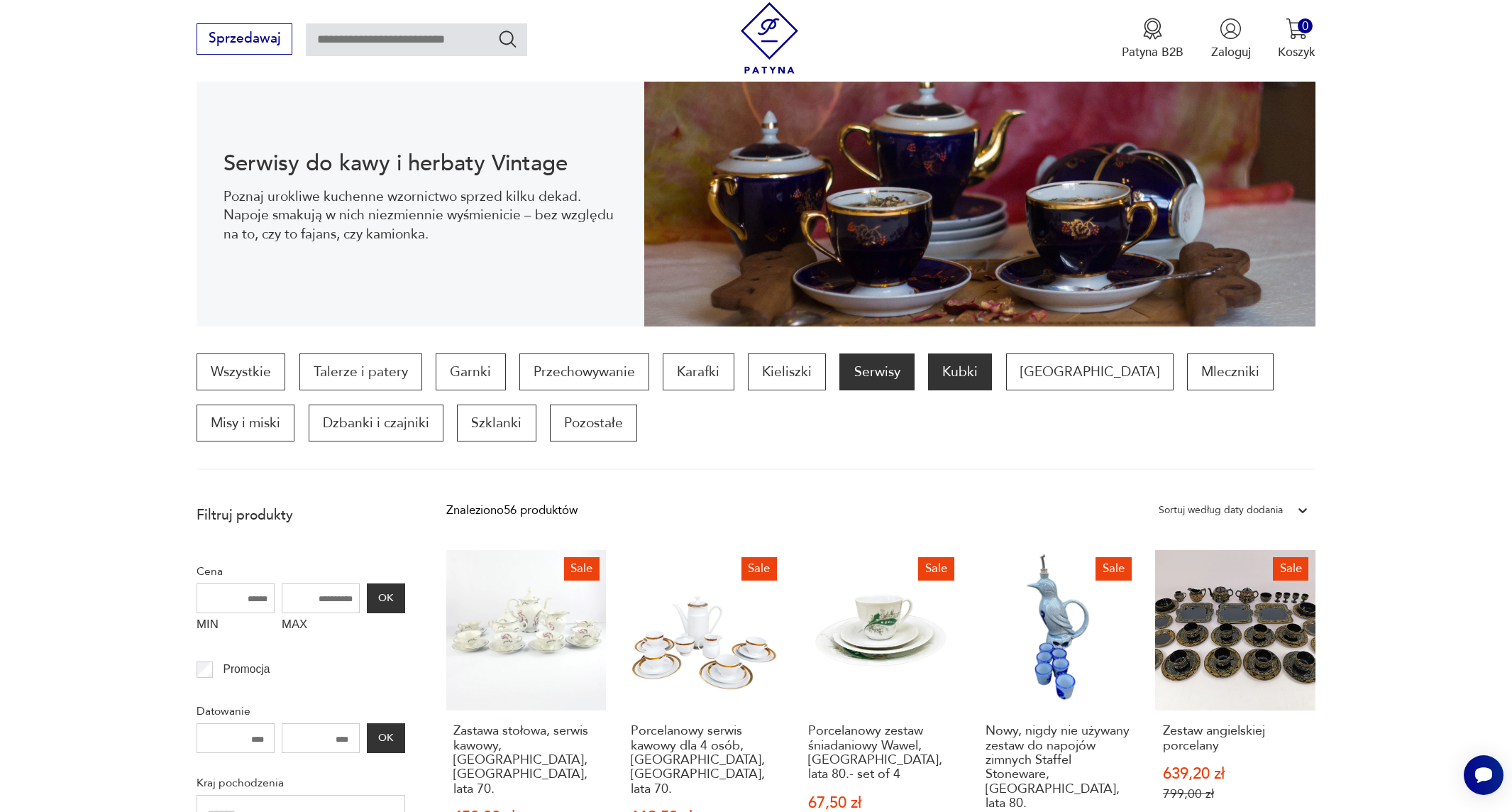
click at [946, 371] on p "Kubki" at bounding box center [960, 371] width 64 height 37
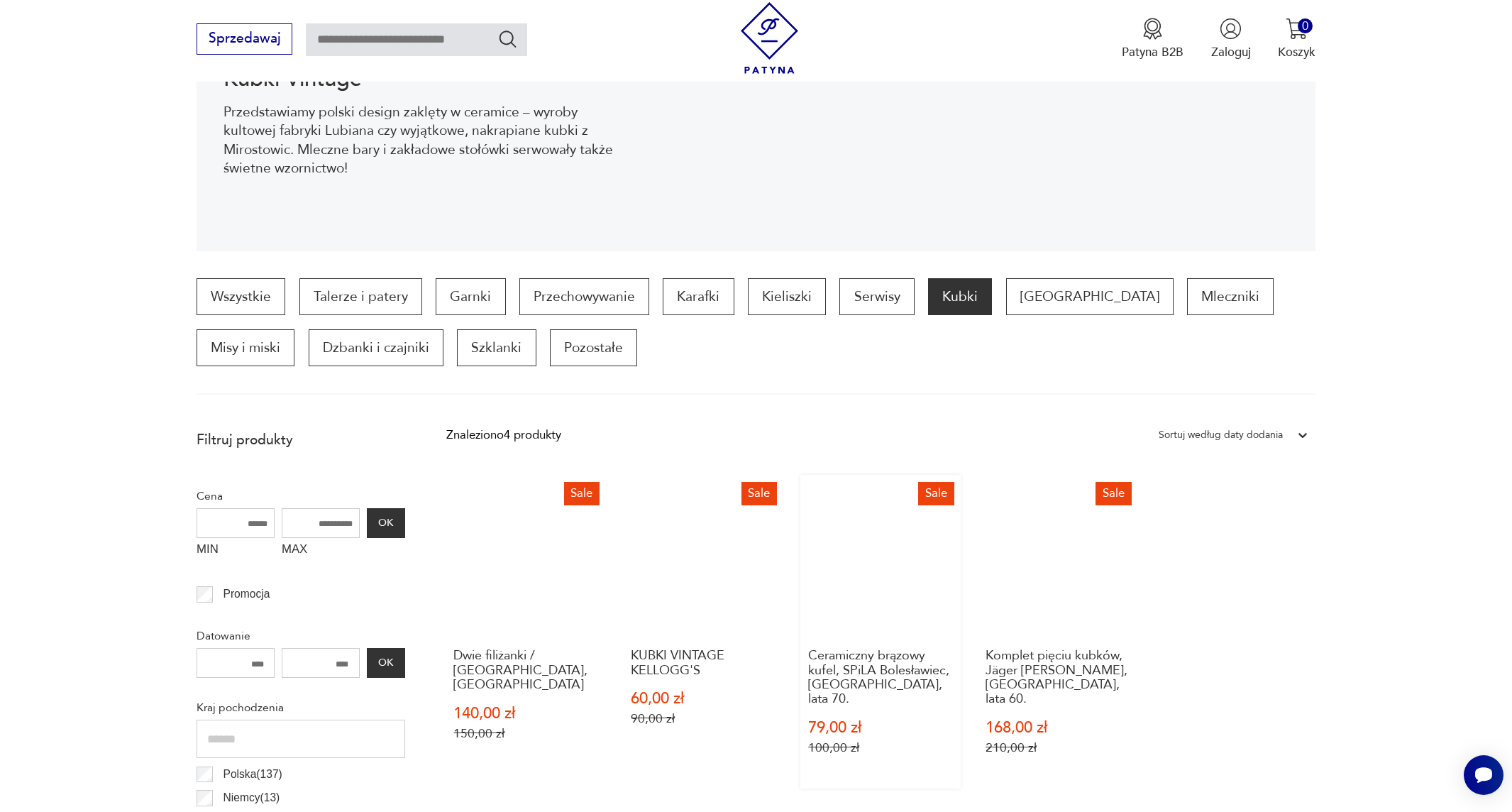
scroll to position [259, 0]
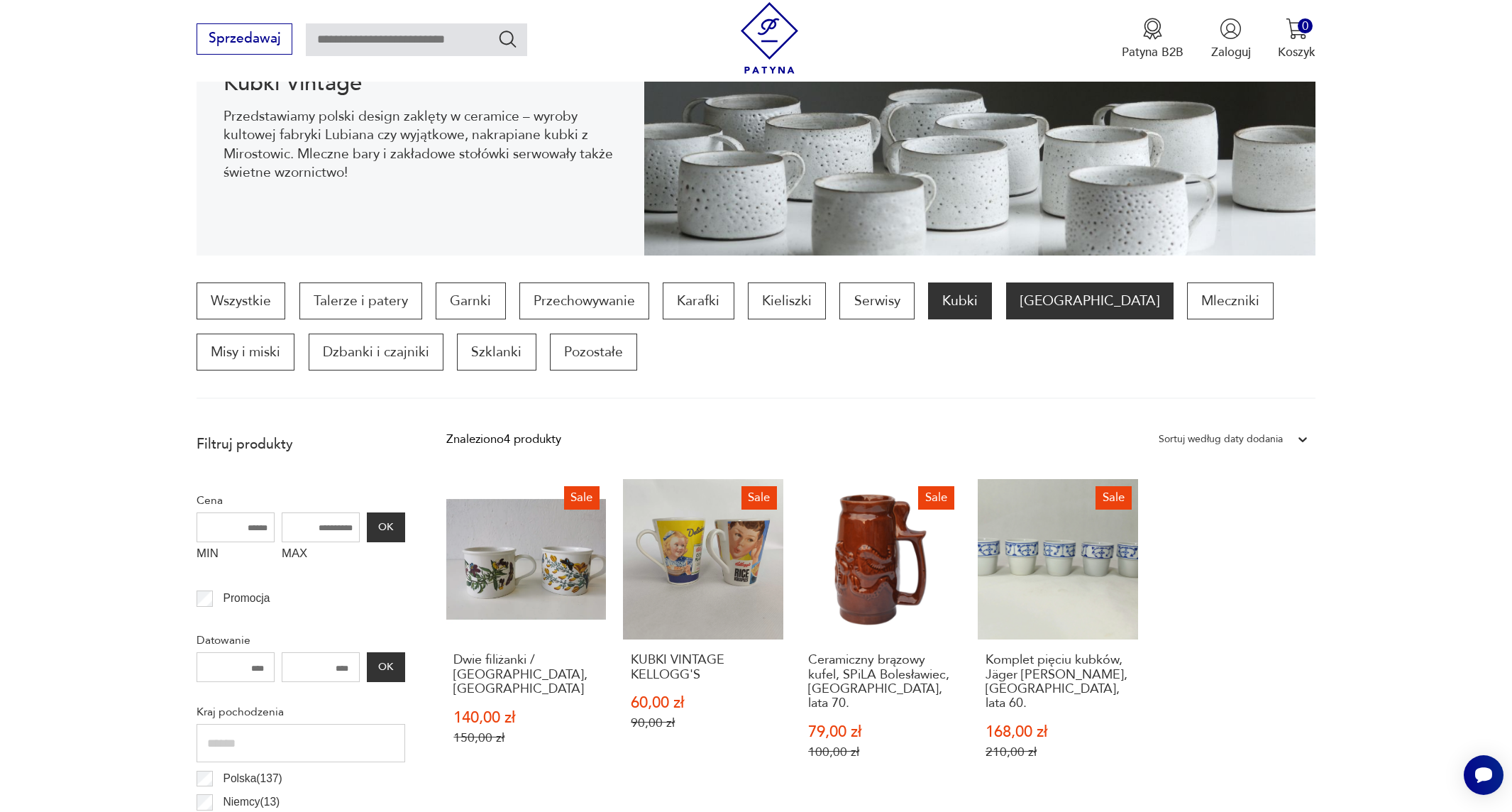
click at [1050, 299] on p "[GEOGRAPHIC_DATA]" at bounding box center [1090, 301] width 168 height 37
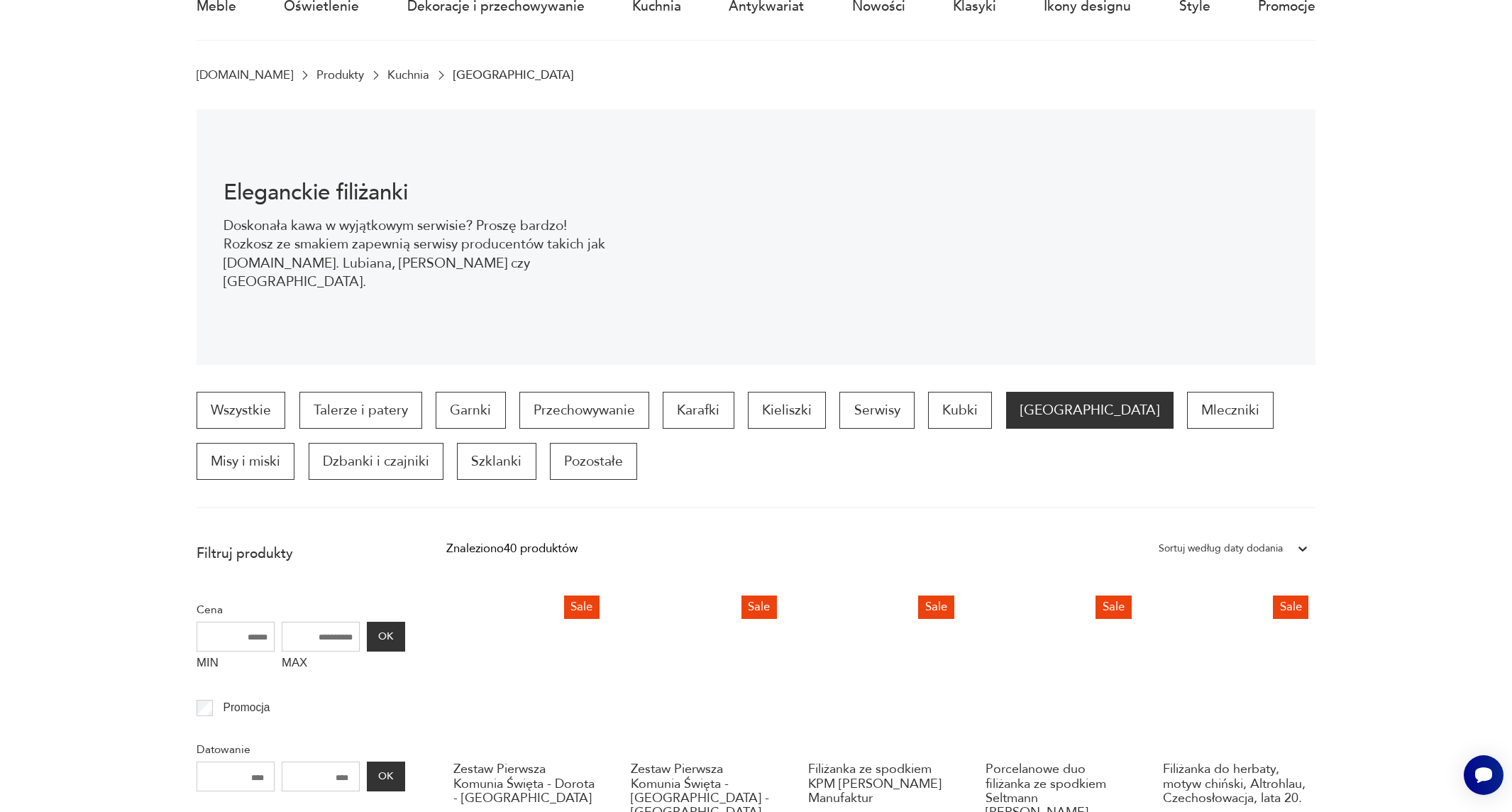
scroll to position [213, 0]
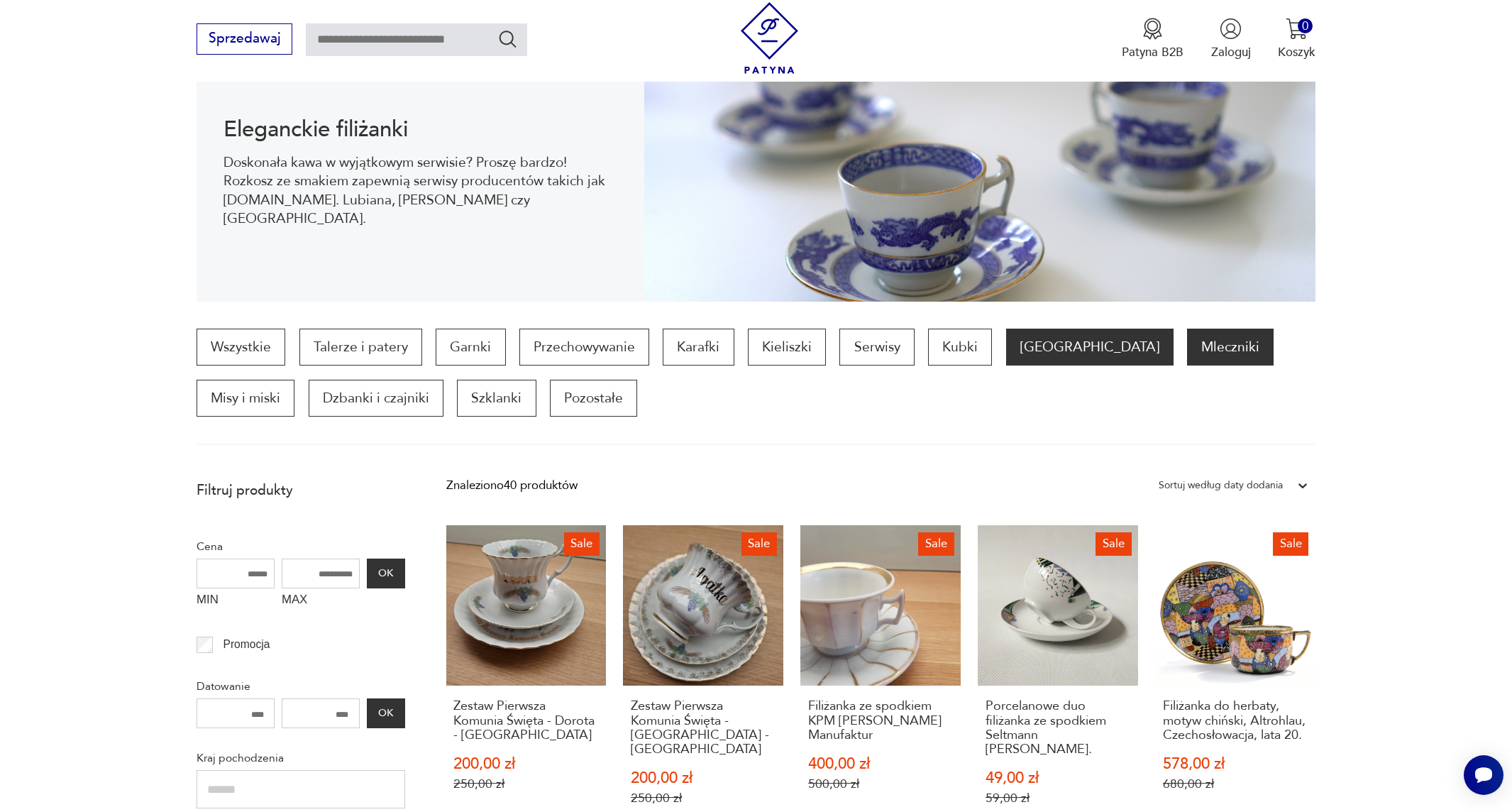
click at [1187, 344] on p "Mleczniki" at bounding box center [1230, 346] width 87 height 37
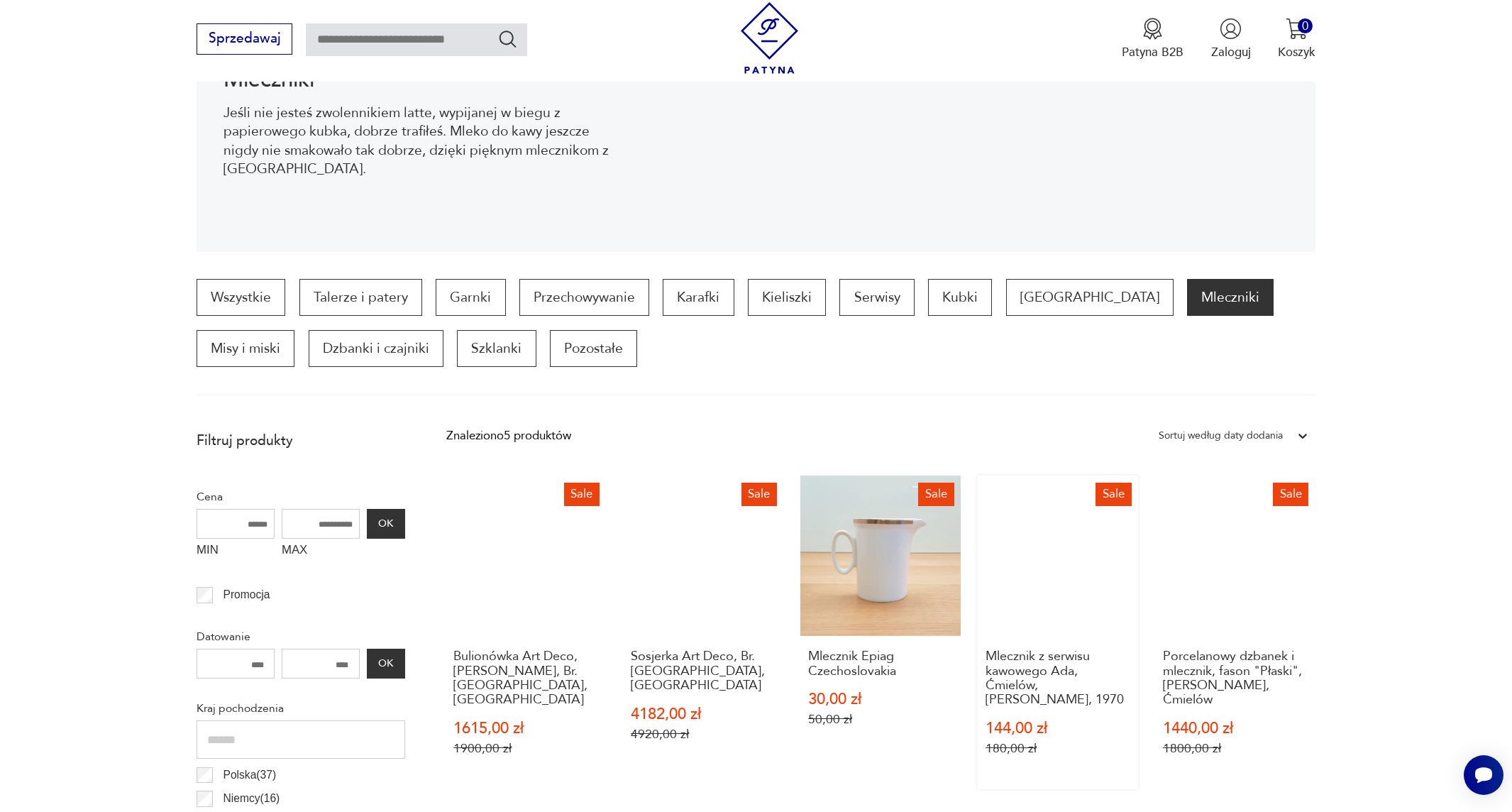
scroll to position [259, 0]
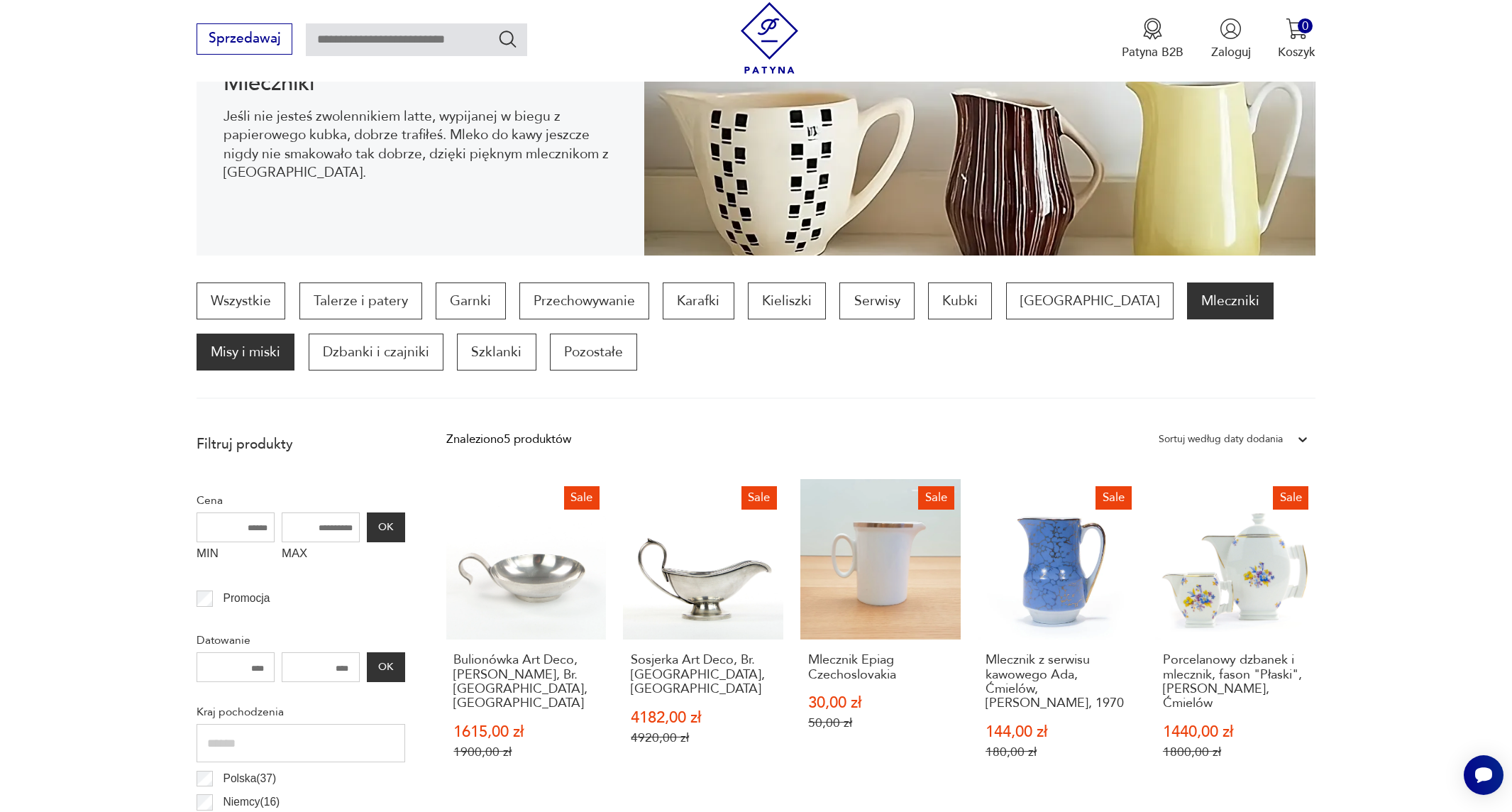
click at [294, 334] on p "Misy i miski" at bounding box center [245, 352] width 98 height 37
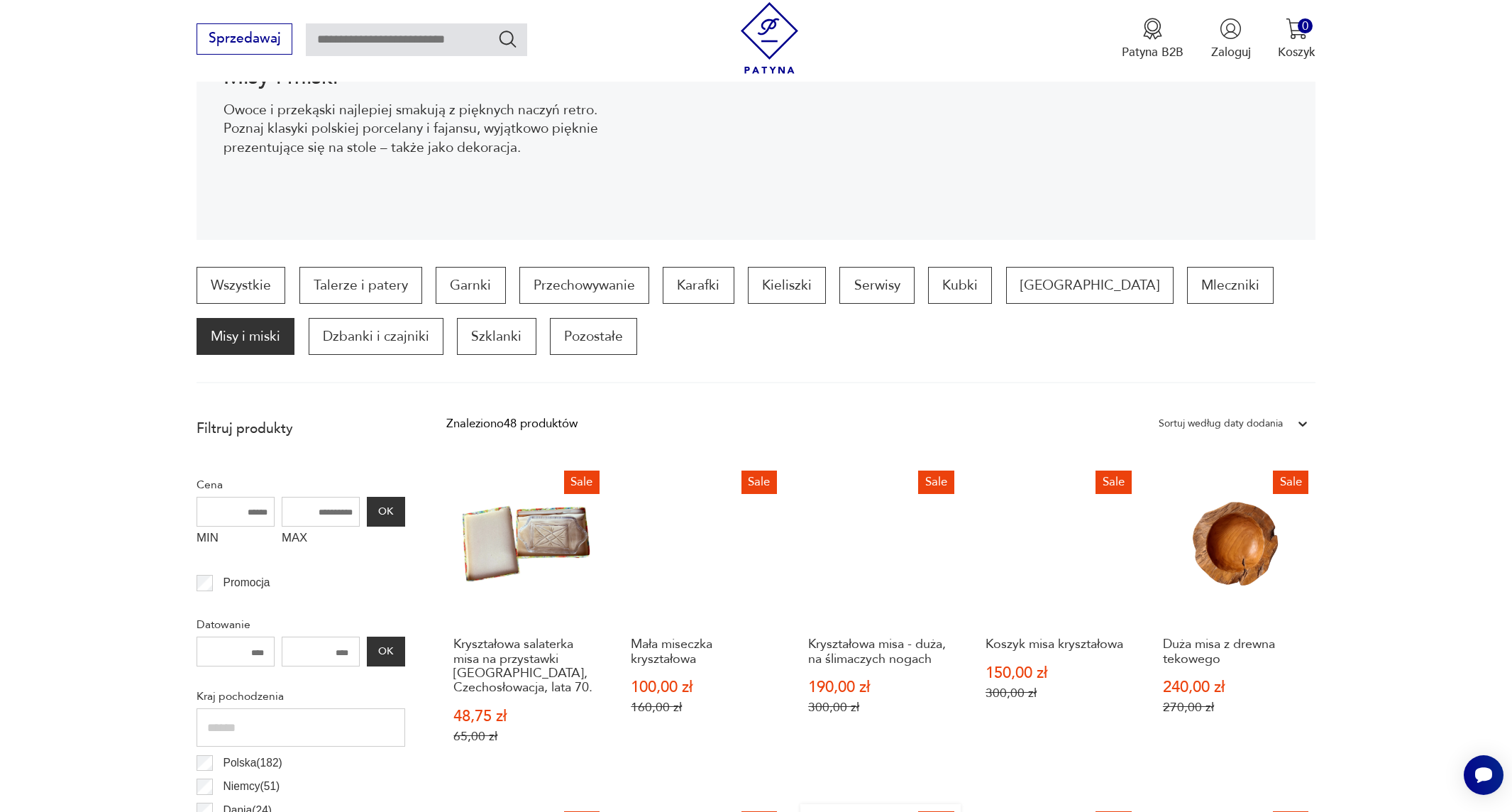
scroll to position [188, 0]
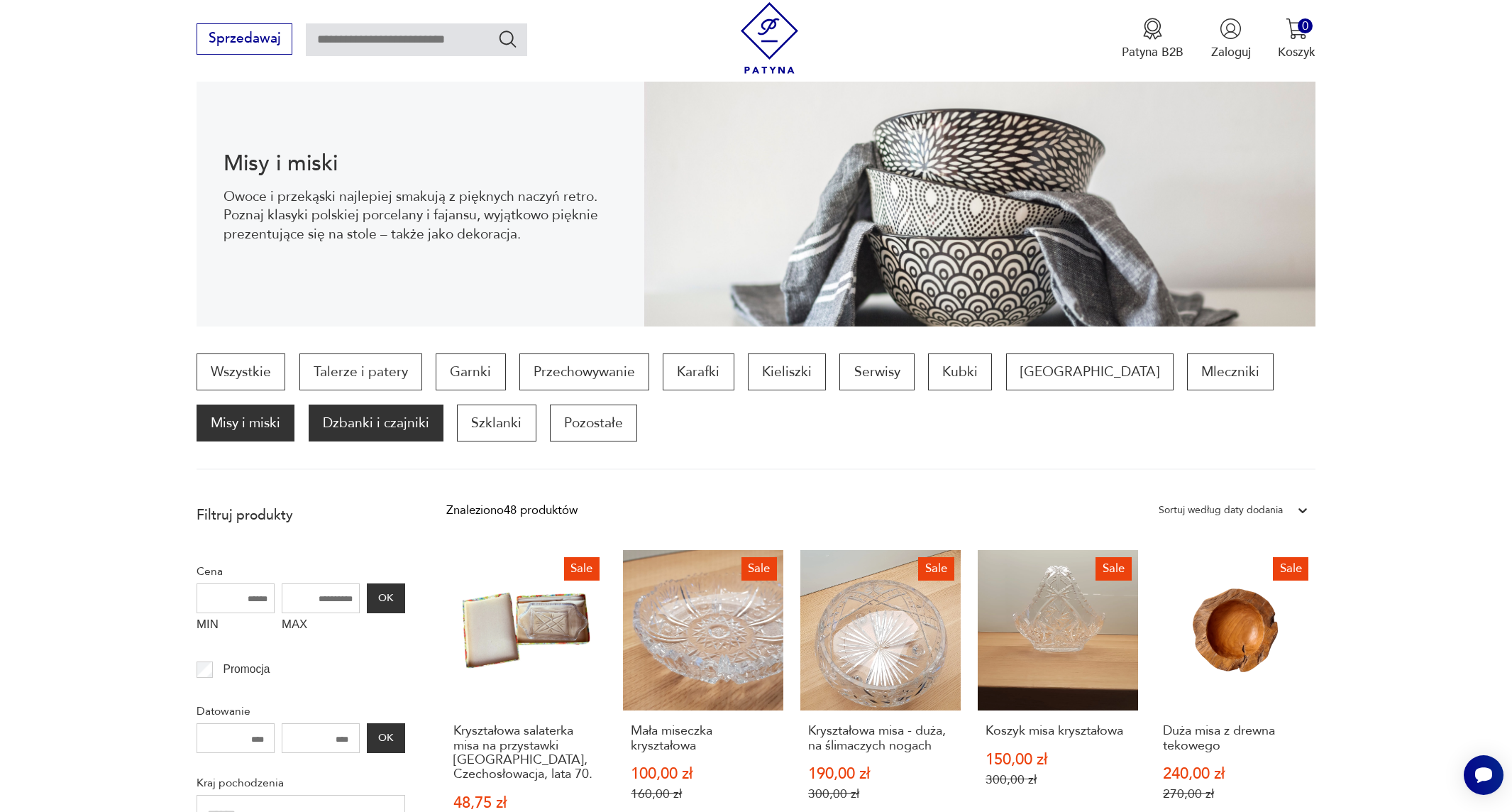
click at [309, 418] on p "Dzbanki i czajniki" at bounding box center [376, 422] width 135 height 37
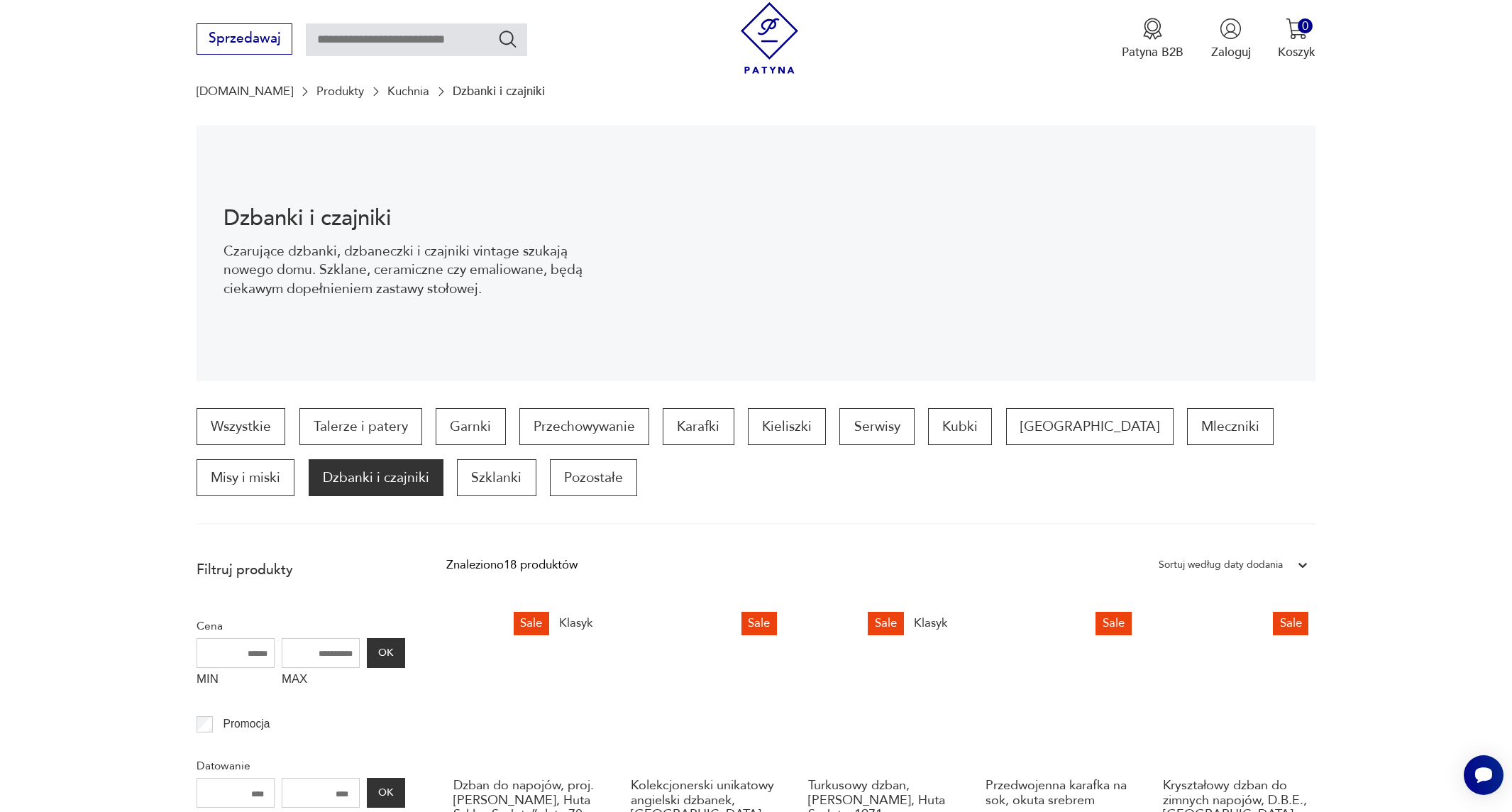
scroll to position [46, 0]
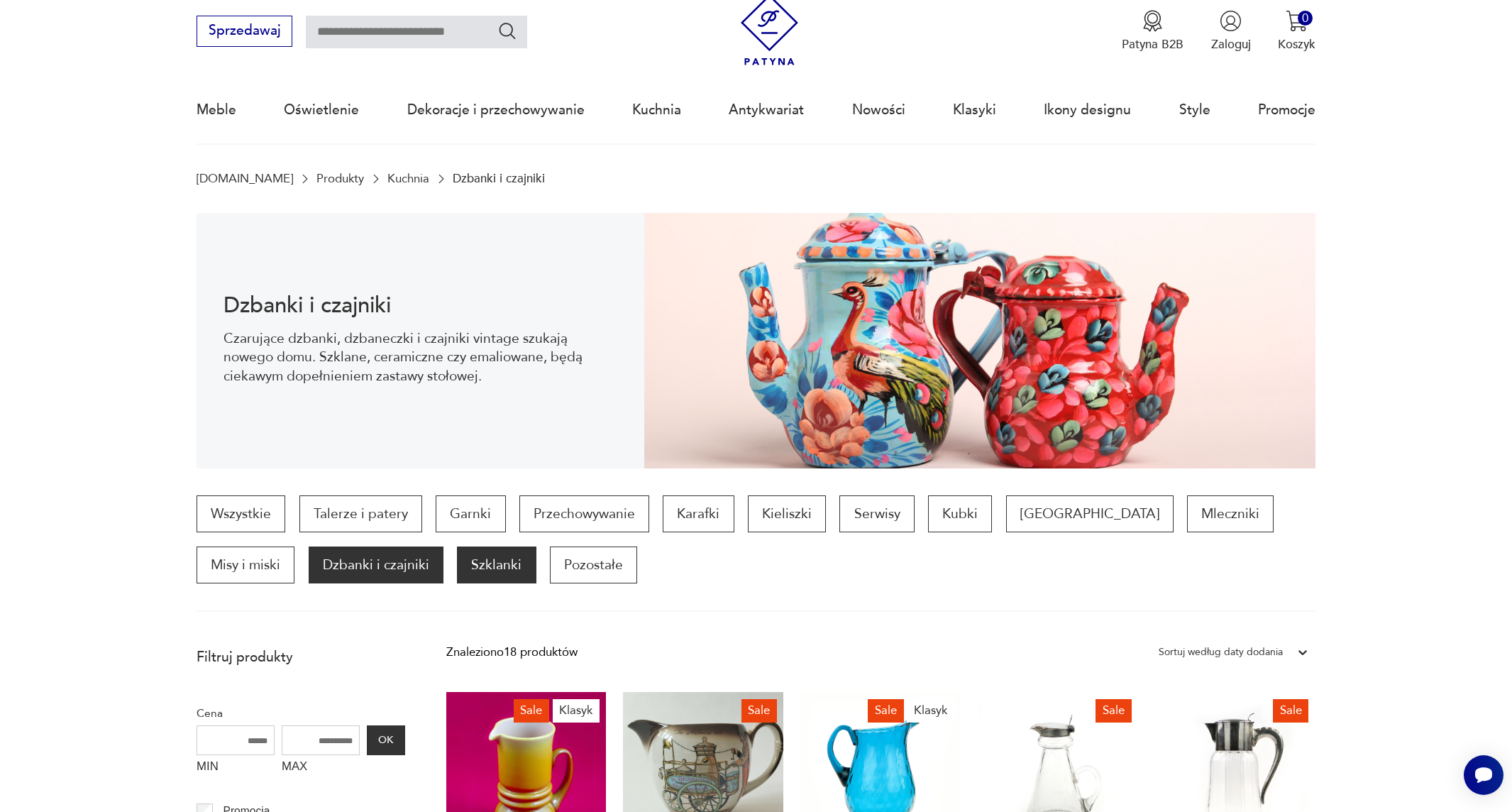
click at [457, 559] on p "Szklanki" at bounding box center [496, 565] width 78 height 37
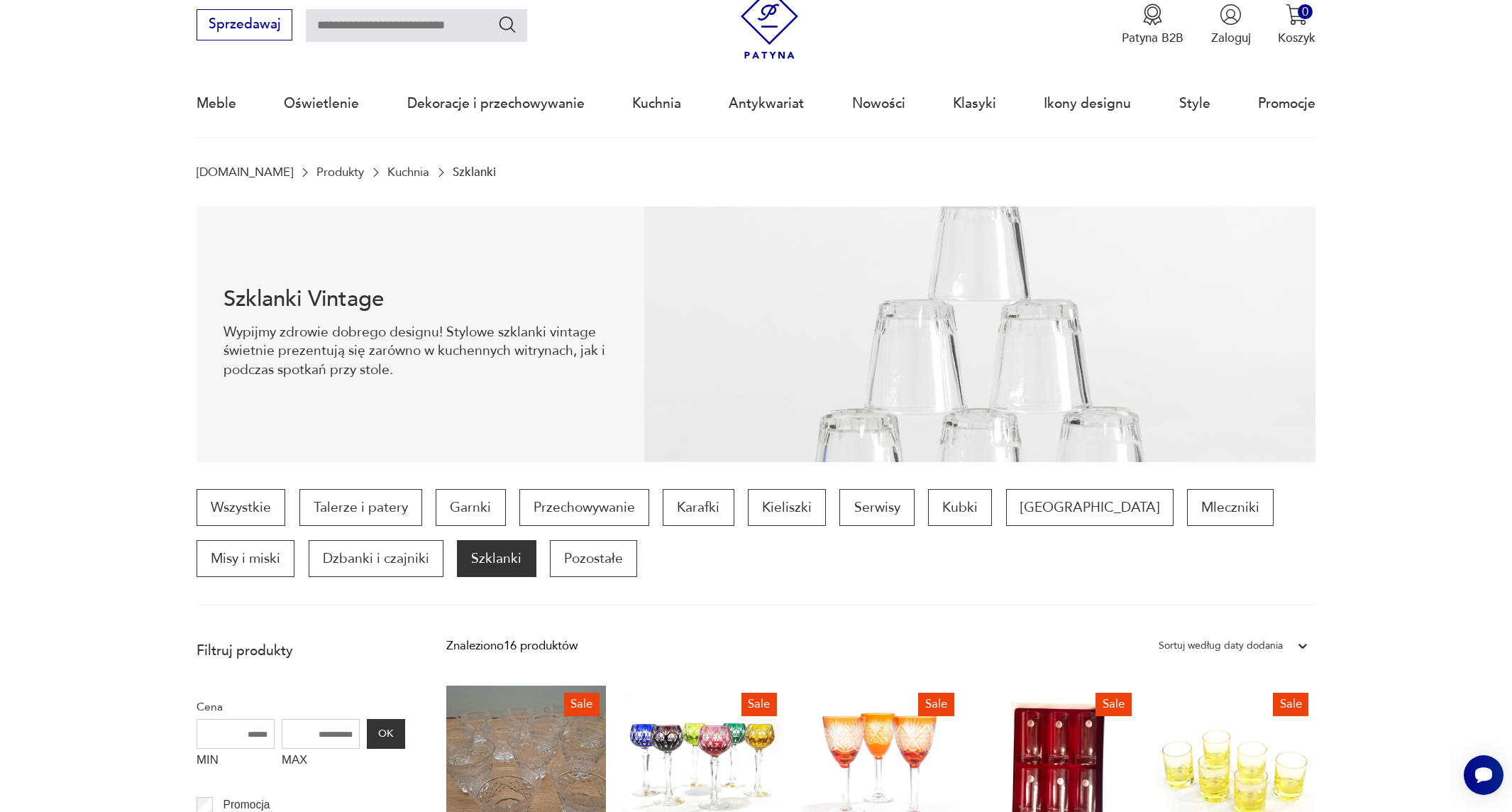
scroll to position [46, 0]
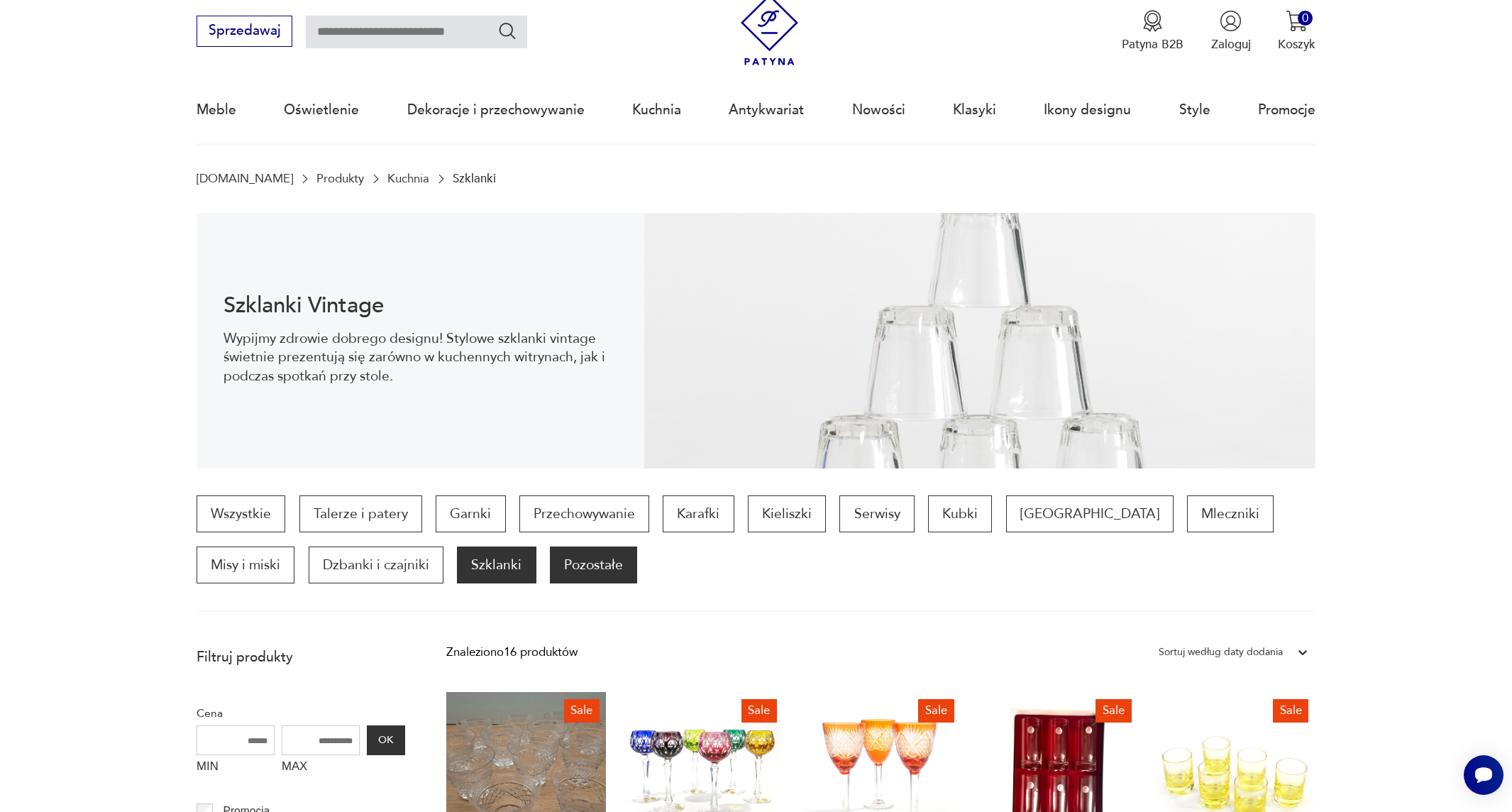
click at [549, 559] on p "Pozostałe" at bounding box center [593, 565] width 87 height 37
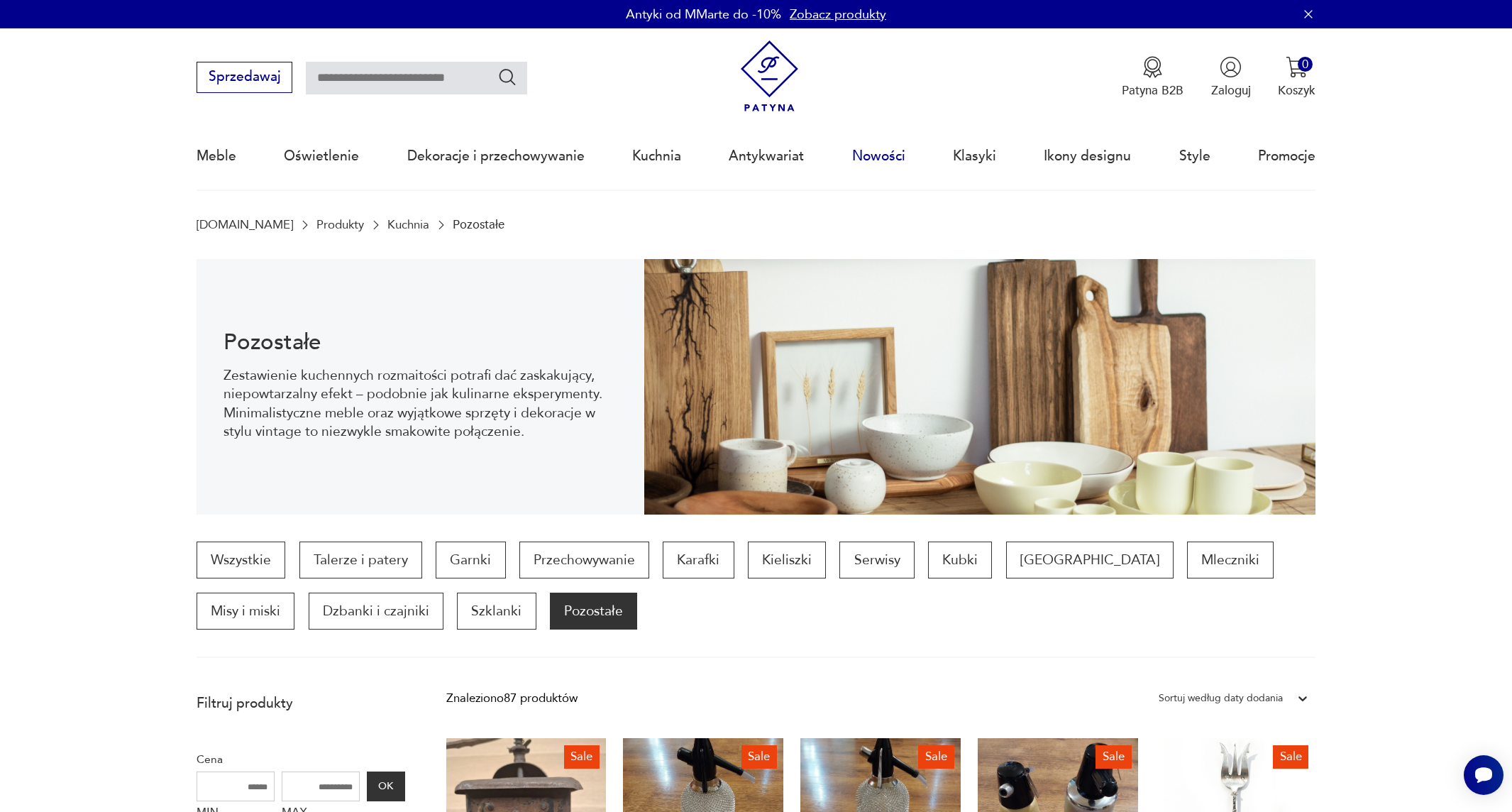
click at [890, 154] on link "Nowości" at bounding box center [879, 155] width 54 height 65
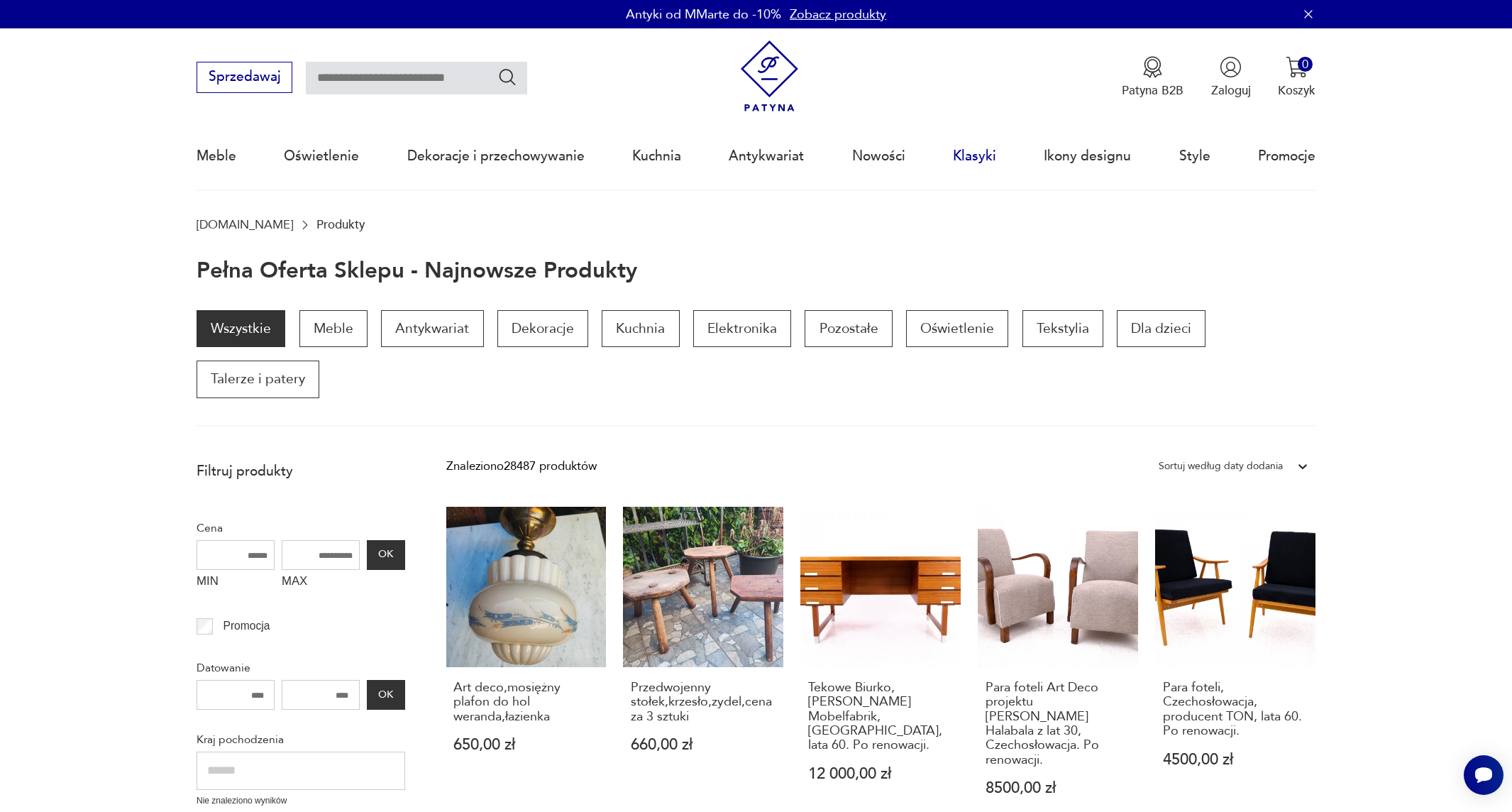
click at [988, 154] on link "Klasyki" at bounding box center [974, 155] width 44 height 65
